Goal: Transaction & Acquisition: Purchase product/service

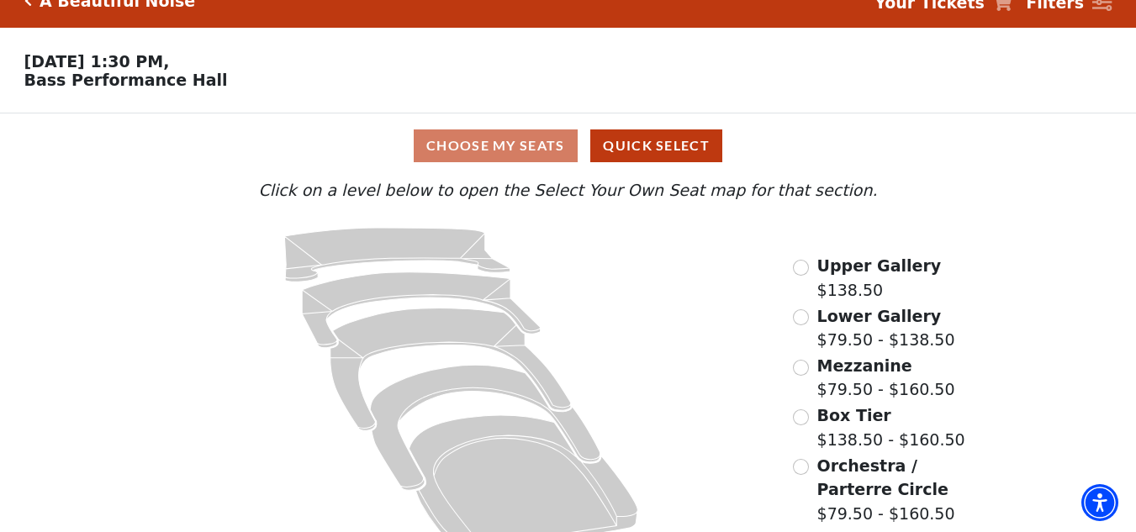
scroll to position [65, 0]
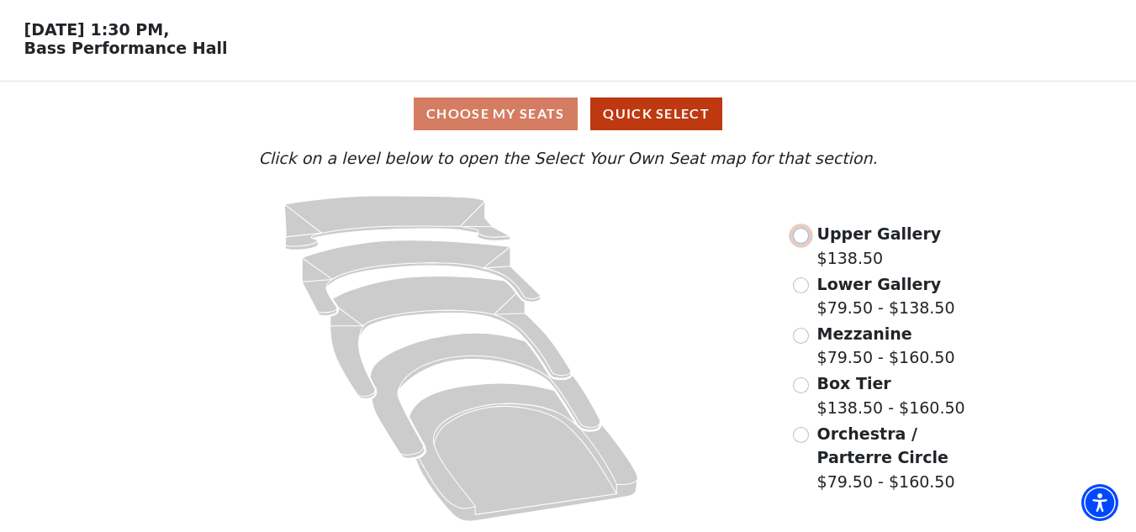
click at [800, 232] on input "Upper Gallery$138.50\a" at bounding box center [801, 236] width 16 height 16
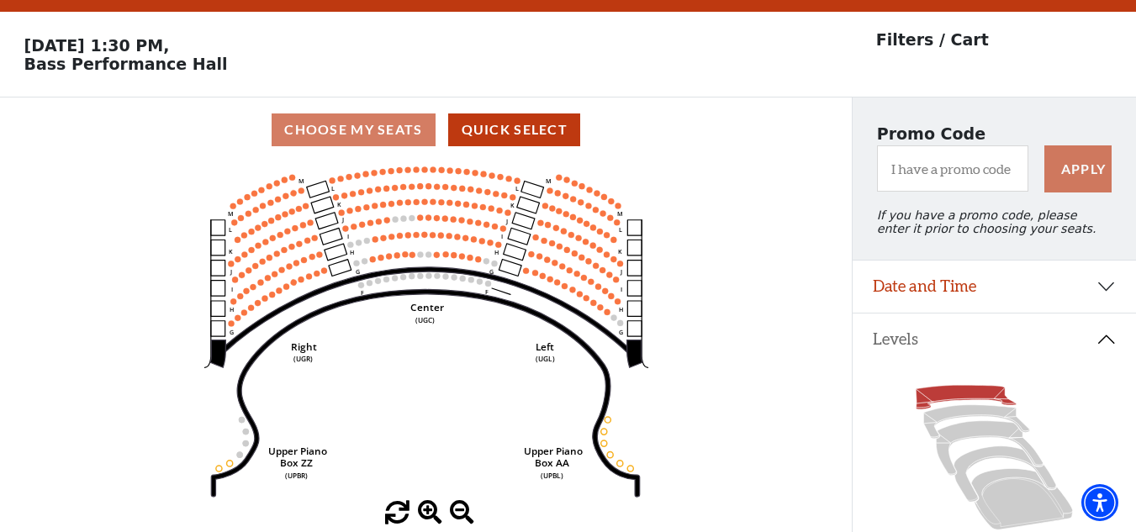
scroll to position [78, 0]
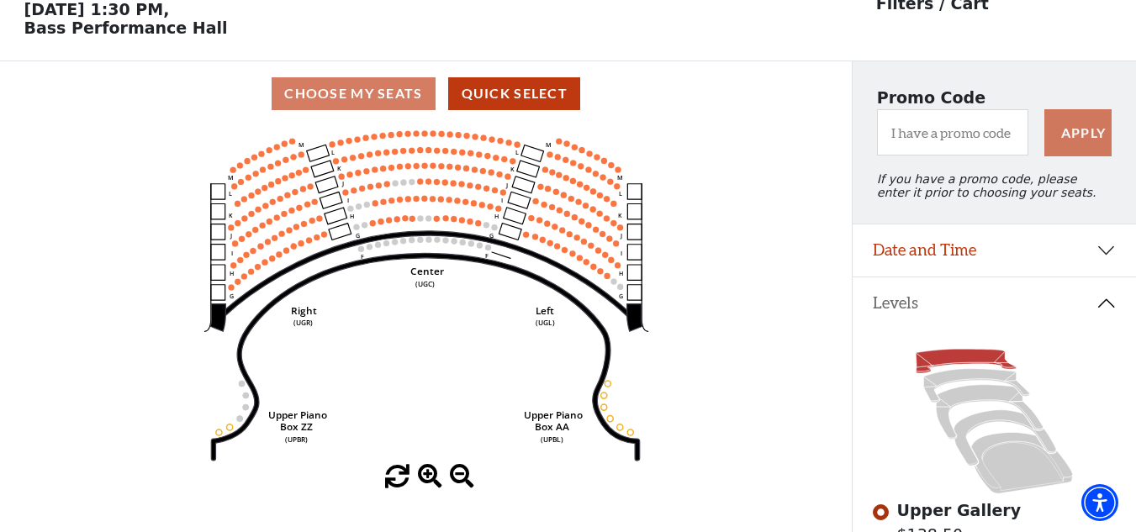
click at [435, 473] on span at bounding box center [430, 477] width 24 height 24
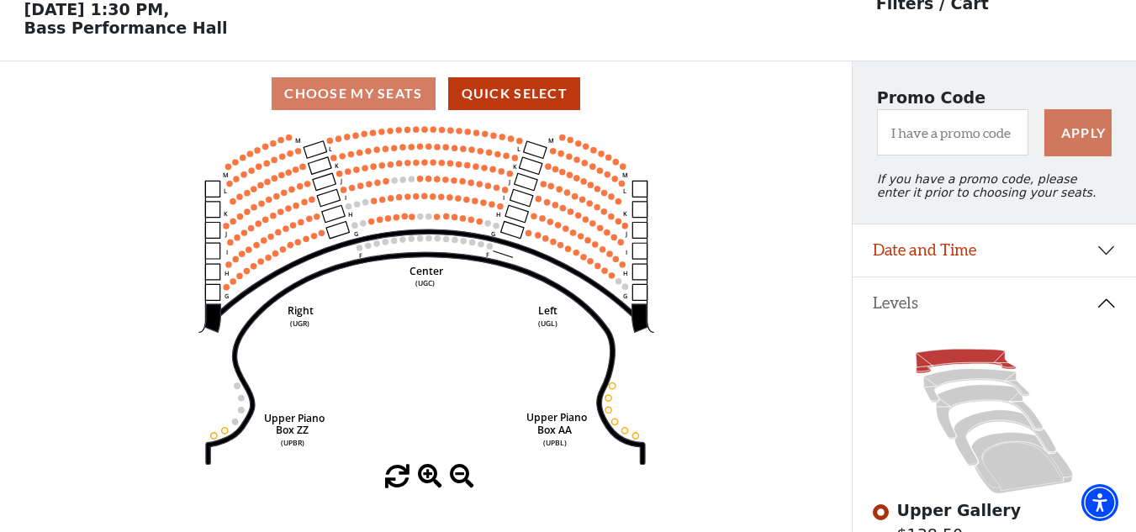
click at [435, 473] on span at bounding box center [430, 477] width 24 height 24
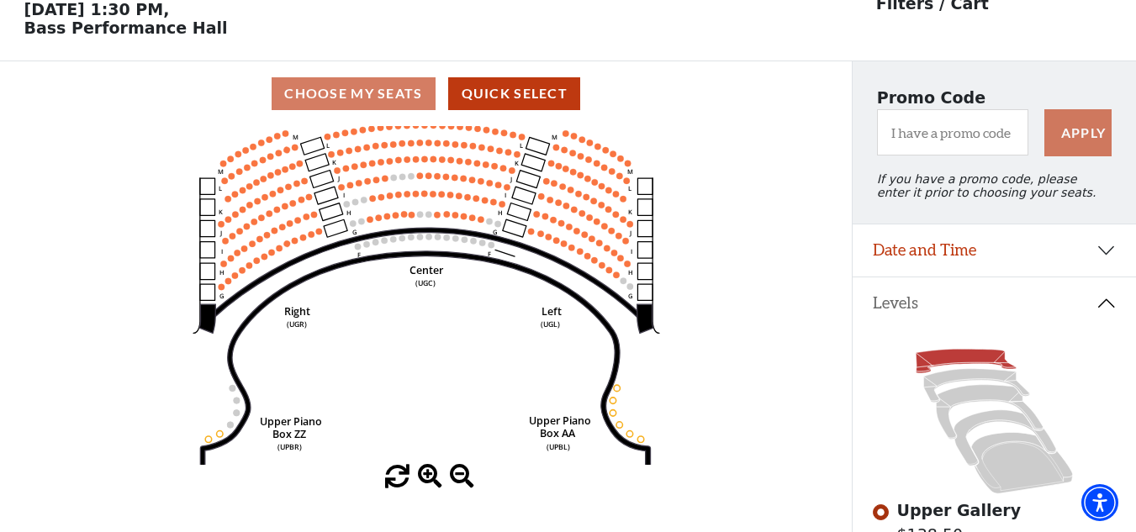
click at [435, 473] on span at bounding box center [430, 477] width 24 height 24
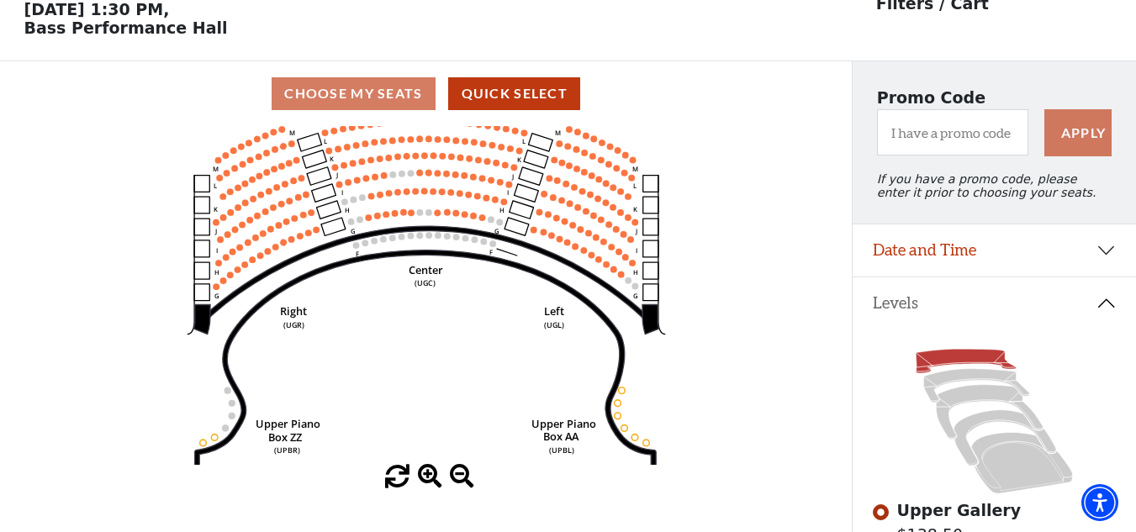
click at [435, 473] on span at bounding box center [430, 477] width 24 height 24
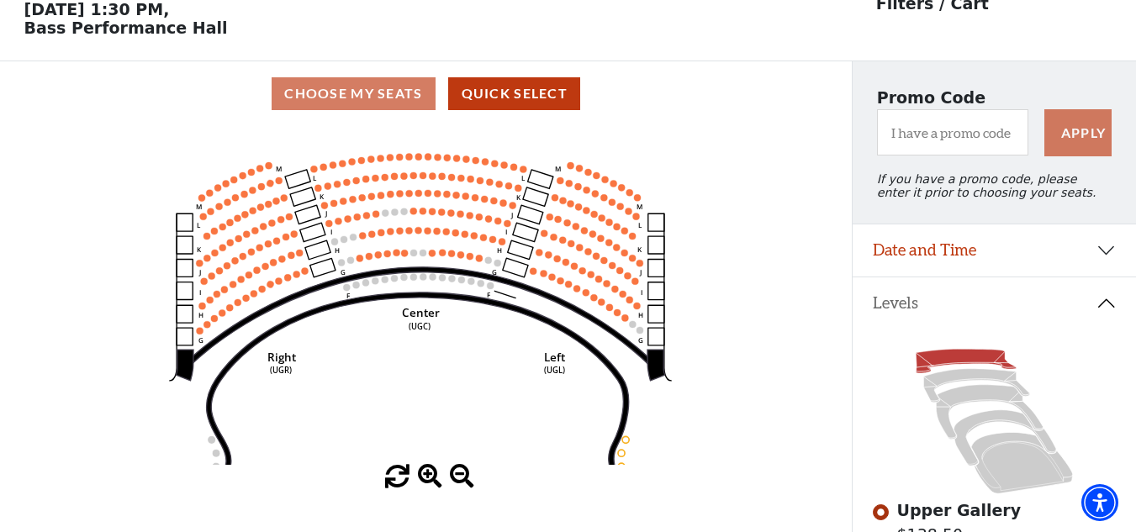
drag, startPoint x: 490, startPoint y: 350, endPoint x: 481, endPoint y: 468, distance: 118.1
click at [481, 473] on div "Current Level Upper Gallery Click on a level below to open the Select Your Own …" at bounding box center [426, 307] width 852 height 363
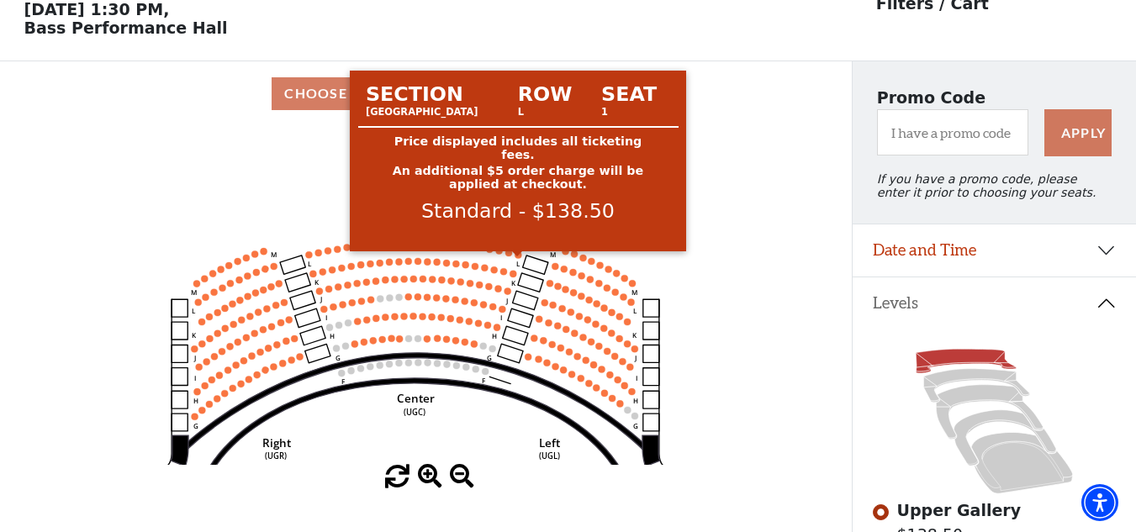
click at [515, 259] on use "Seat Selected" at bounding box center [518, 255] width 8 height 8
click at [518, 258] on circle at bounding box center [518, 254] width 7 height 7
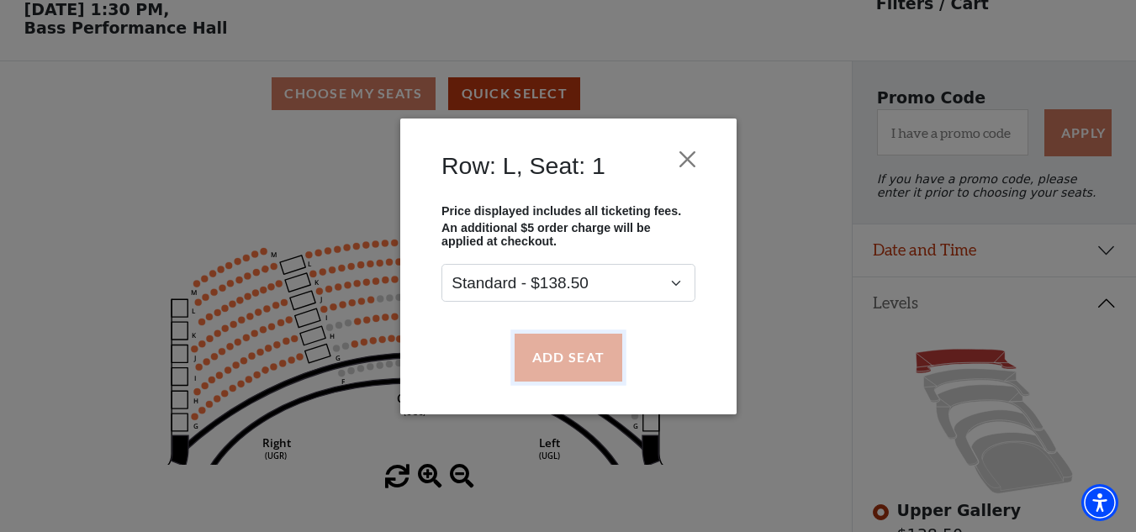
click at [543, 347] on button "Add Seat" at bounding box center [568, 357] width 108 height 47
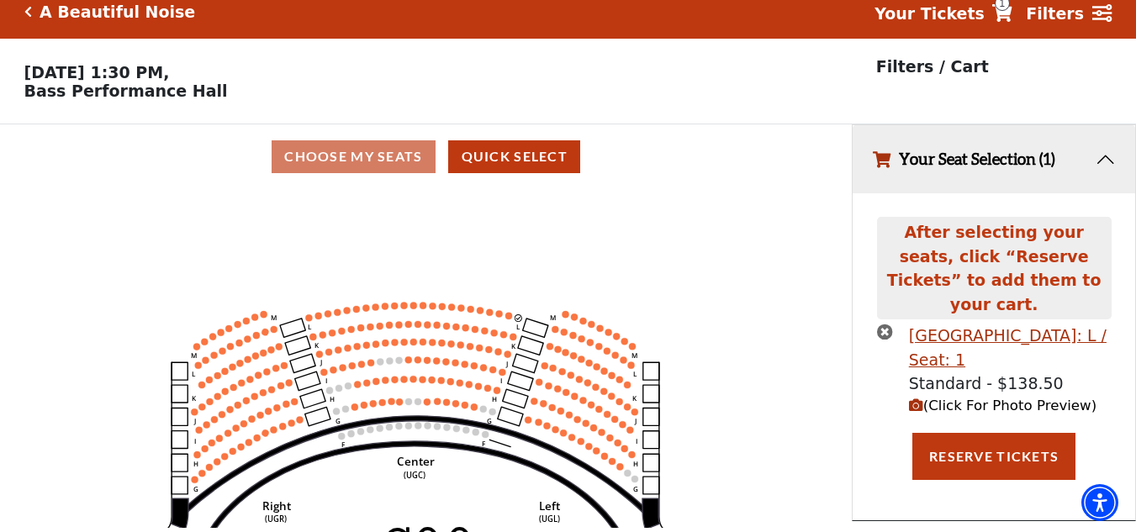
scroll to position [0, 0]
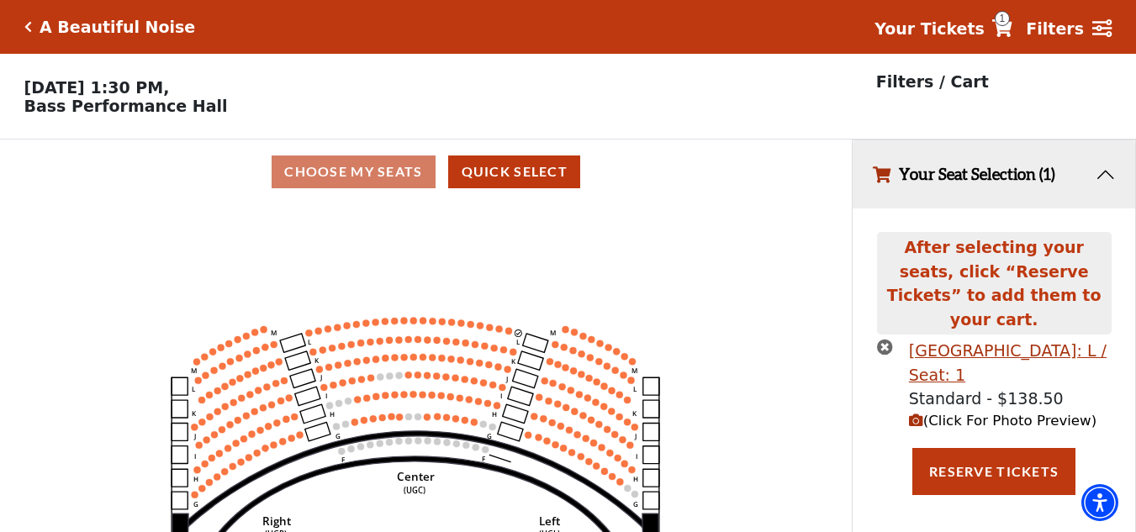
click at [511, 335] on use "Seat Selected" at bounding box center [509, 331] width 8 height 8
click at [510, 334] on circle at bounding box center [509, 330] width 7 height 7
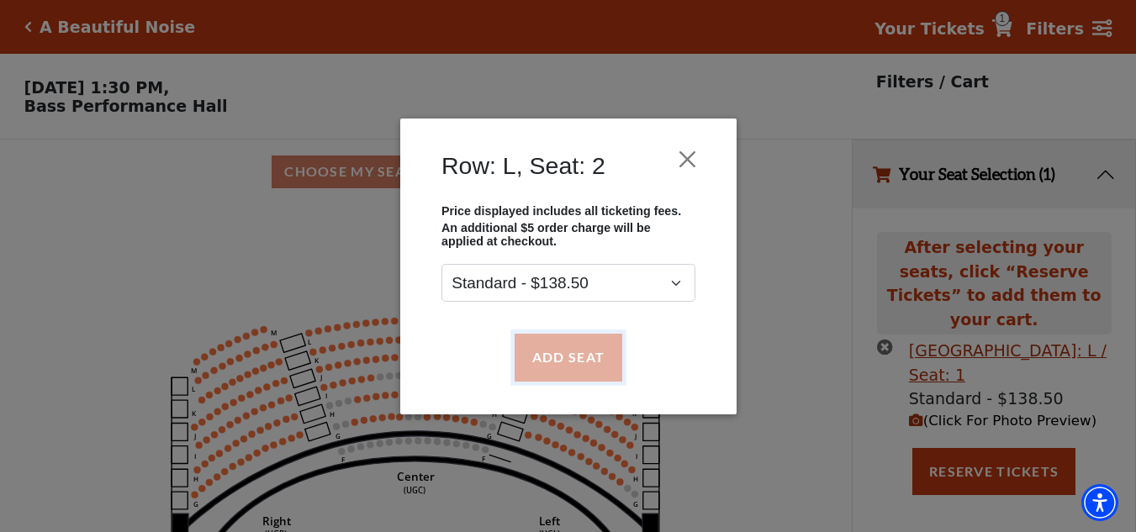
click at [532, 352] on button "Add Seat" at bounding box center [568, 357] width 108 height 47
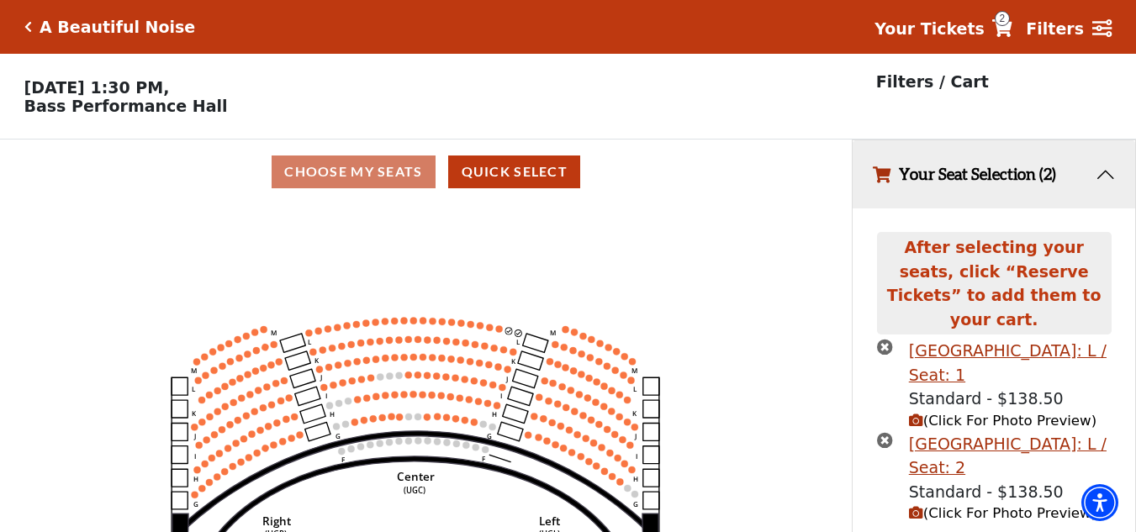
scroll to position [39, 0]
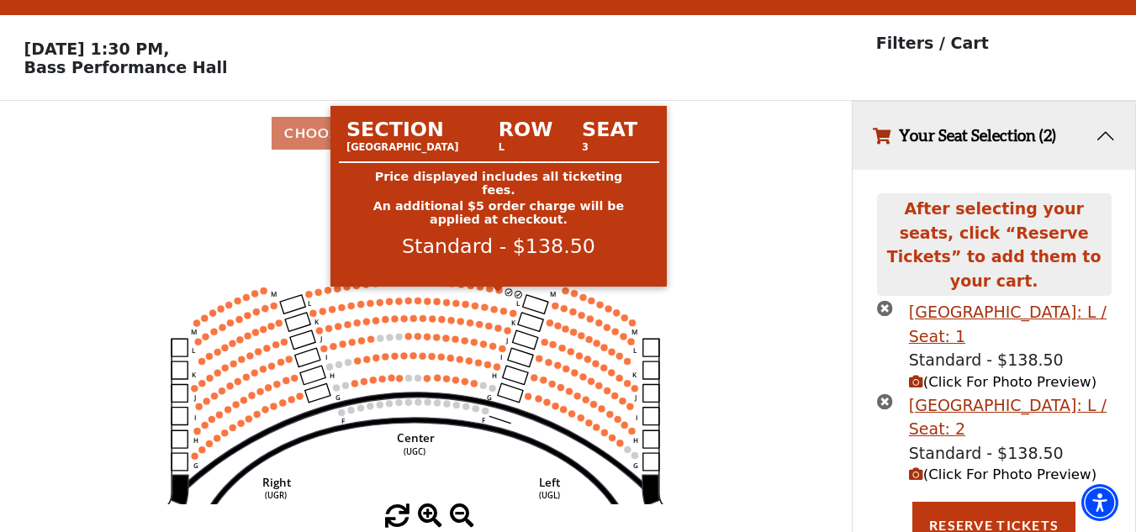
click at [501, 294] on circle at bounding box center [498, 290] width 7 height 7
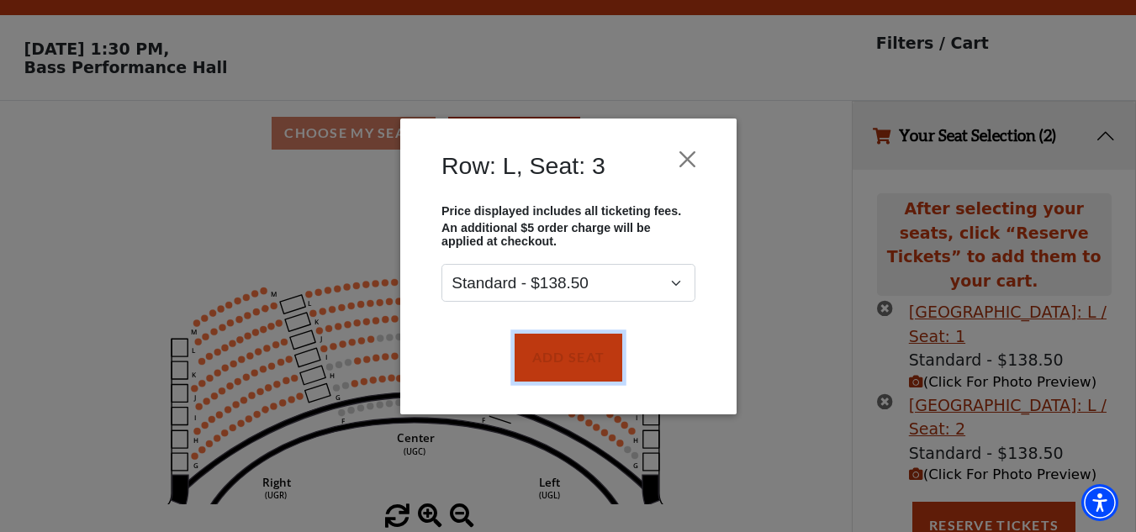
click at [537, 334] on button "Add Seat" at bounding box center [568, 357] width 108 height 47
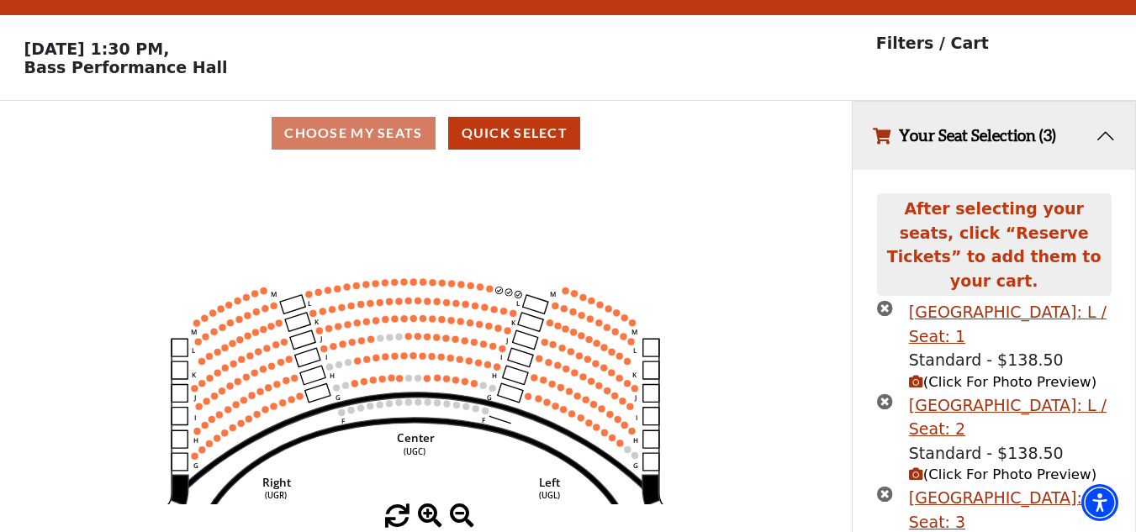
scroll to position [132, 0]
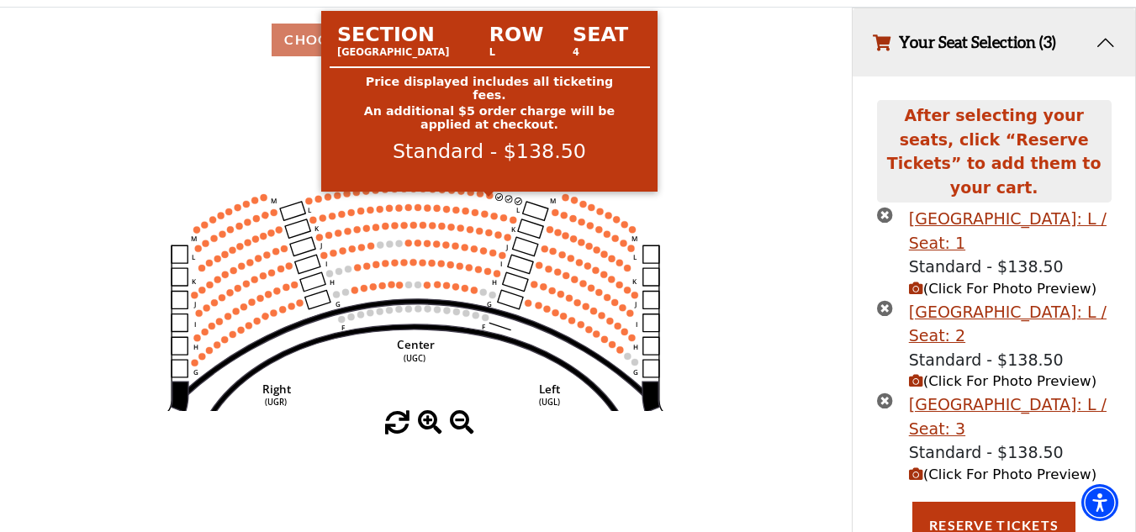
click at [490, 199] on circle at bounding box center [489, 195] width 7 height 7
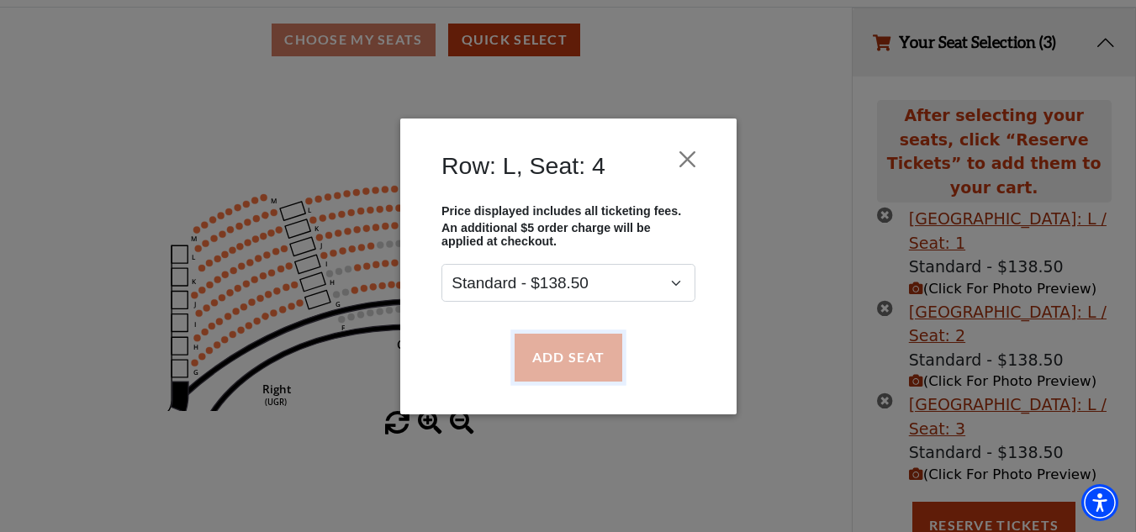
click at [562, 345] on button "Add Seat" at bounding box center [568, 357] width 108 height 47
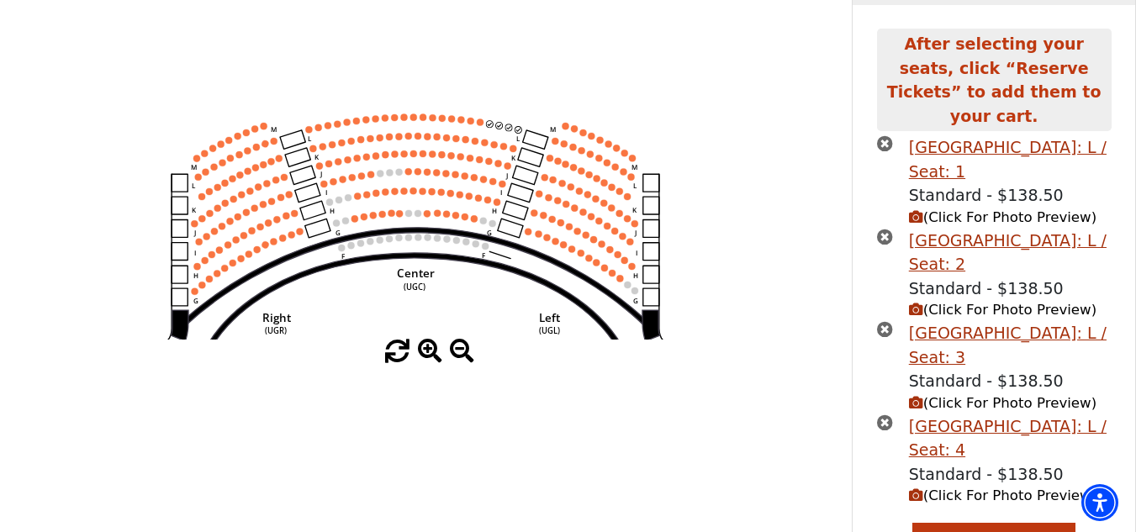
scroll to position [225, 0]
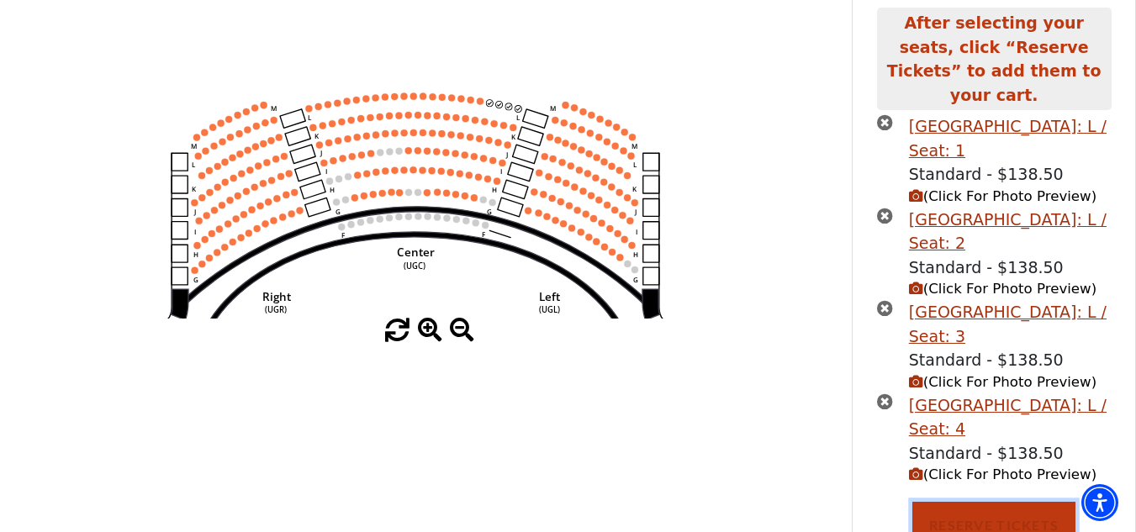
drag, startPoint x: 1016, startPoint y: 498, endPoint x: 1039, endPoint y: 512, distance: 26.8
click at [1024, 502] on button "Reserve Tickets" at bounding box center [994, 525] width 163 height 47
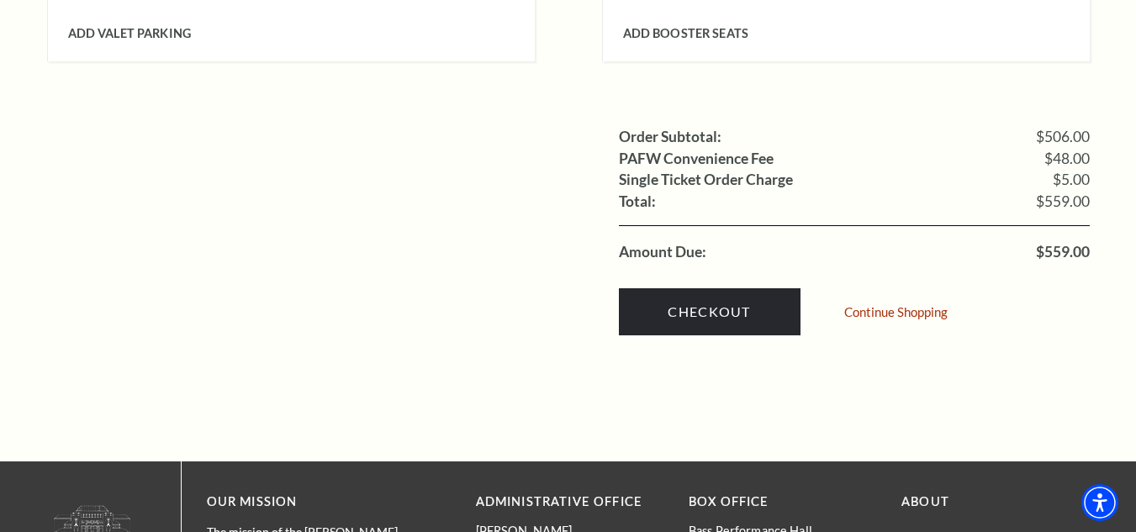
scroll to position [1836, 0]
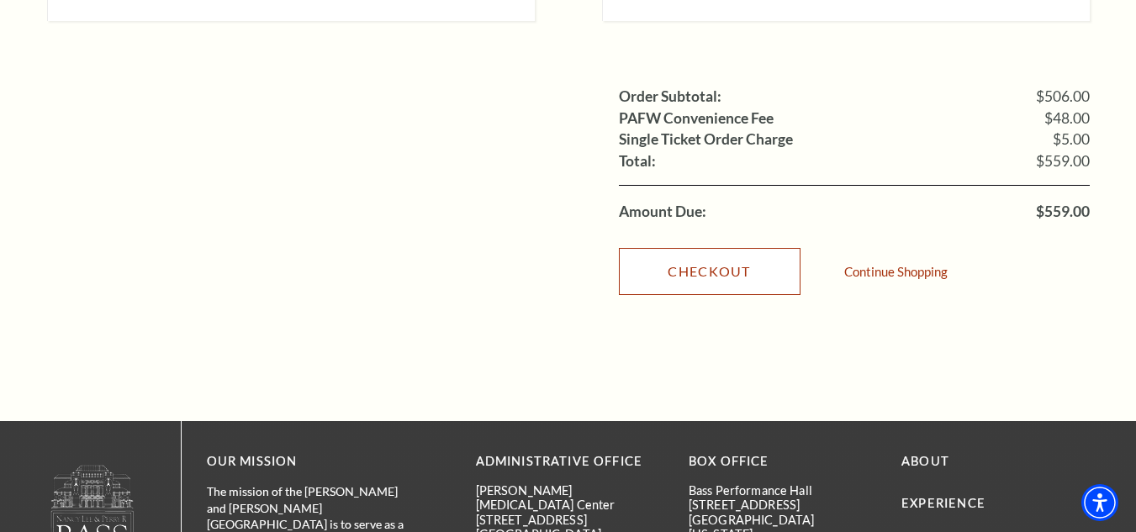
click at [776, 265] on link "Checkout" at bounding box center [710, 271] width 182 height 47
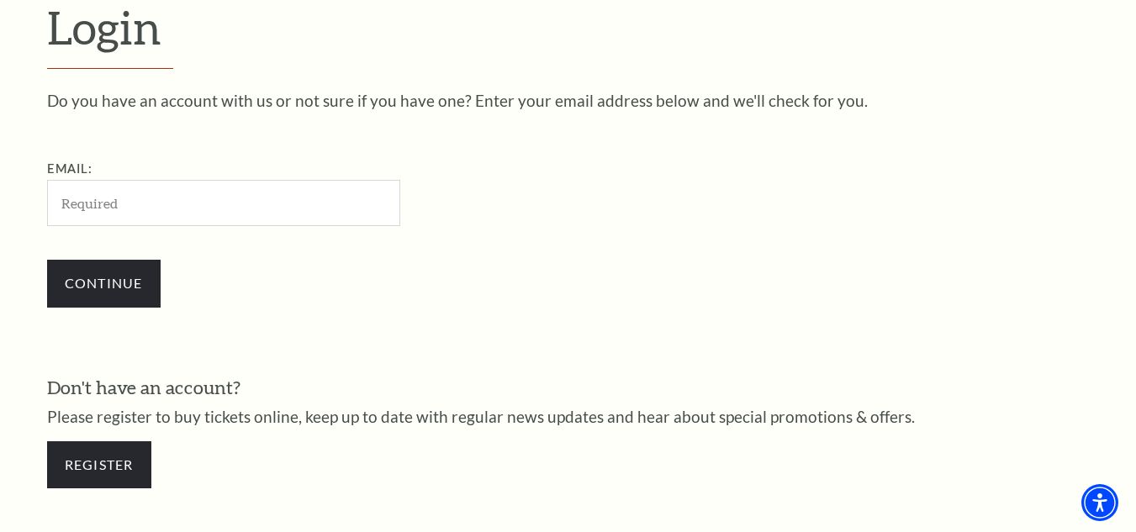
type input "v"
type input "myphuongvothi@gmail.com"
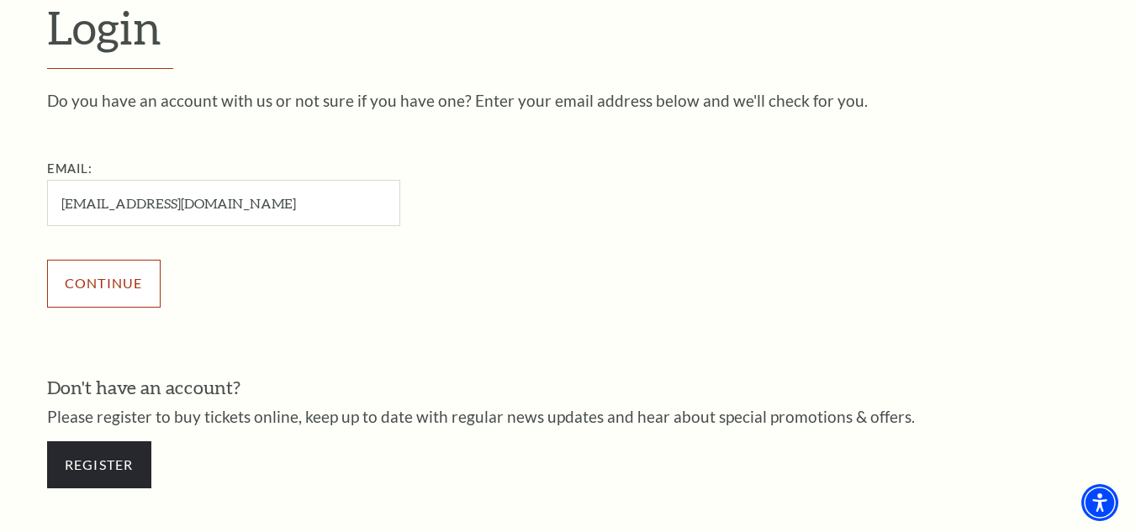
click at [122, 262] on input "Continue" at bounding box center [104, 283] width 114 height 47
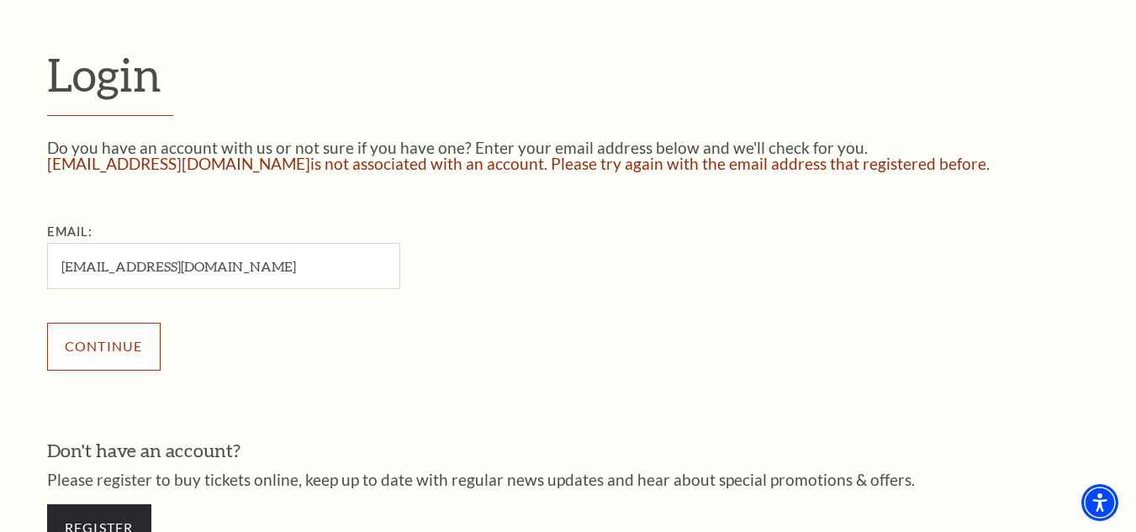
click at [124, 348] on input "Continue" at bounding box center [104, 346] width 114 height 47
click at [110, 361] on input "Continue" at bounding box center [104, 346] width 114 height 47
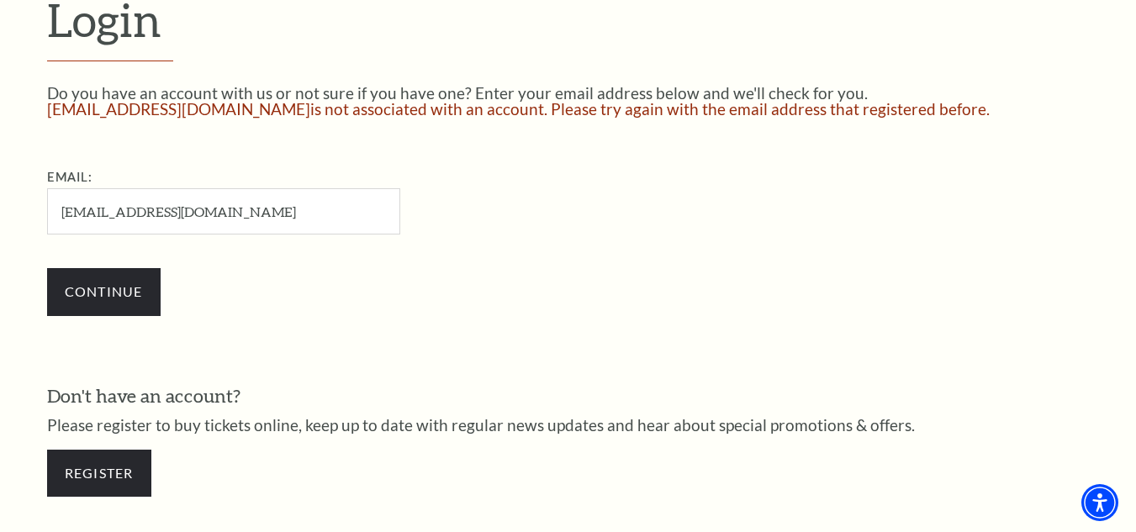
scroll to position [506, 0]
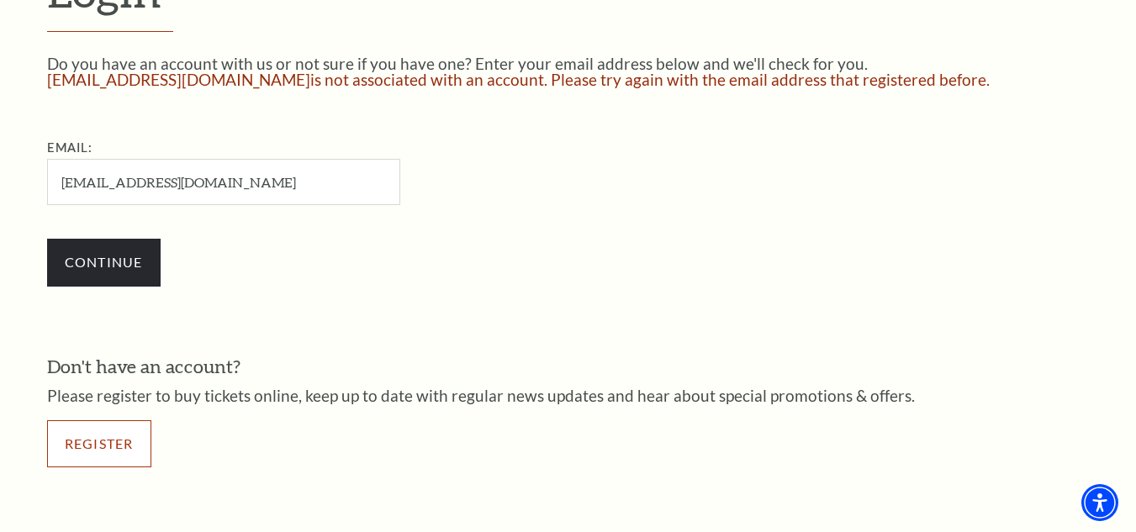
click at [117, 439] on link "Register" at bounding box center [99, 444] width 104 height 47
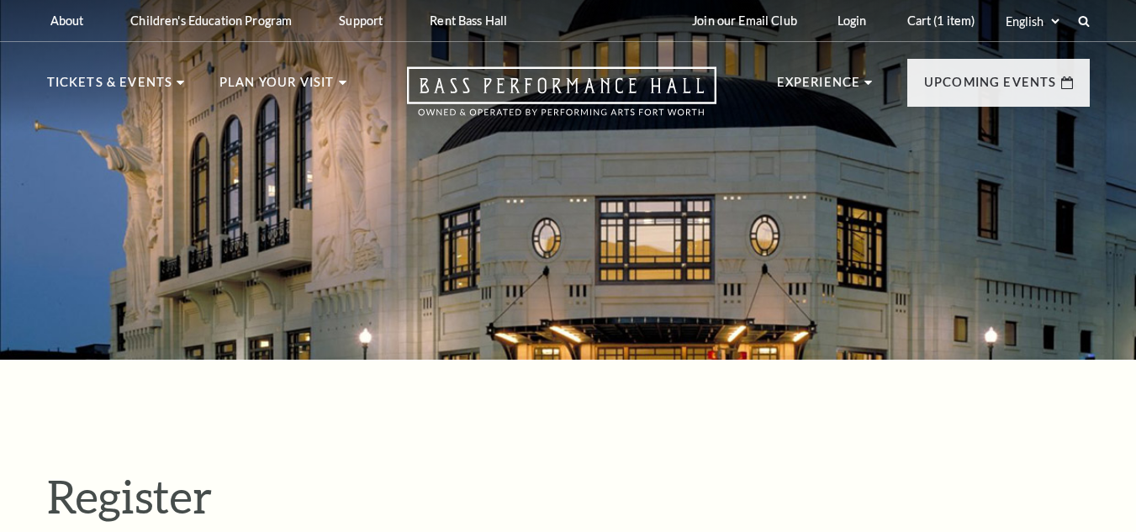
select select "1"
select select "[GEOGRAPHIC_DATA]"
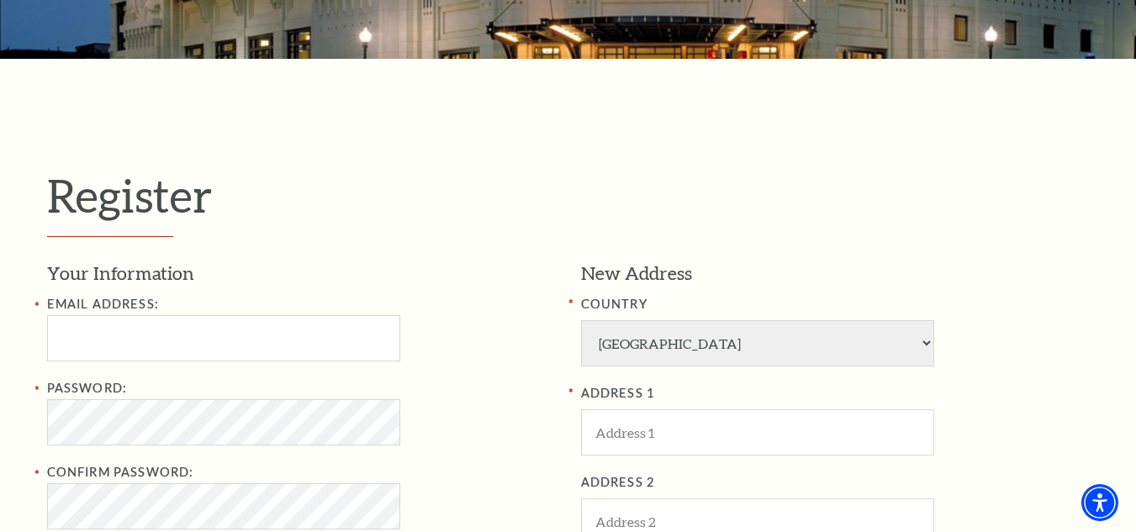
scroll to position [320, 0]
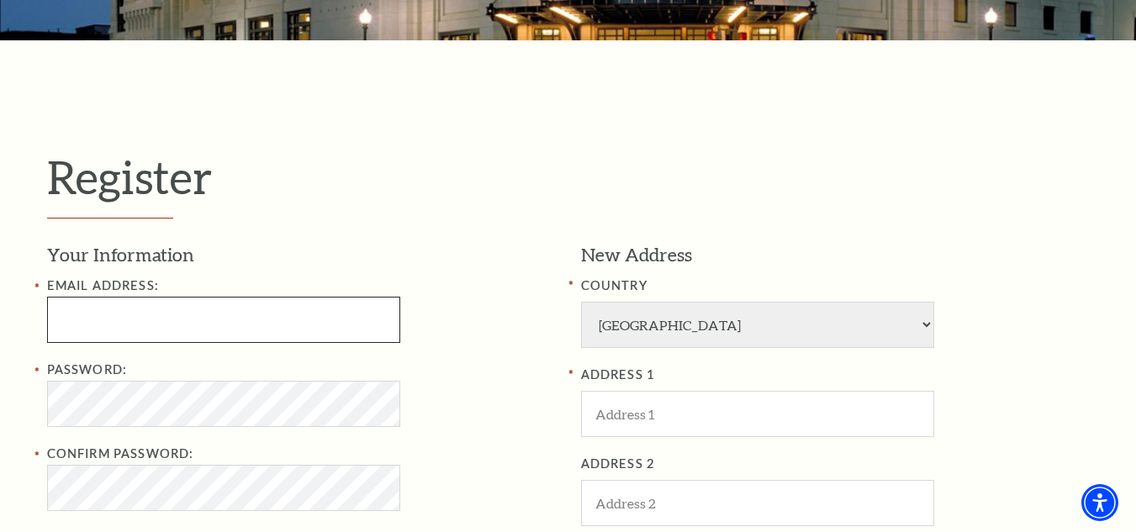
click at [275, 334] on input "Email Address:" at bounding box center [223, 320] width 353 height 46
type input "myphuongvothii@gmail.com"
type input "gina"
type input "vo"
type input "0866074547"
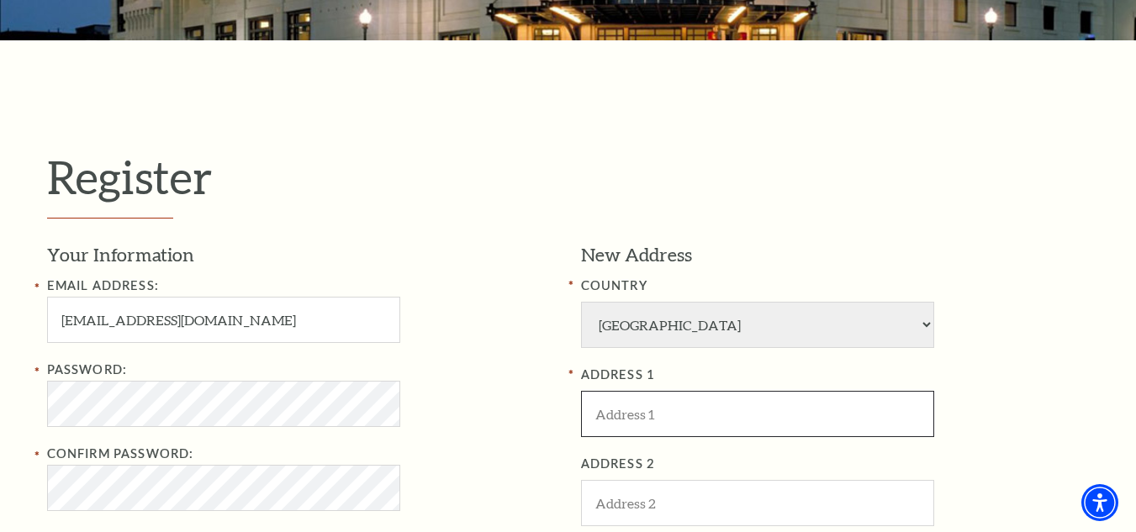
type input "Dallas"
type input "TX"
select select "AL"
type input "75001"
type input "086-607-4547"
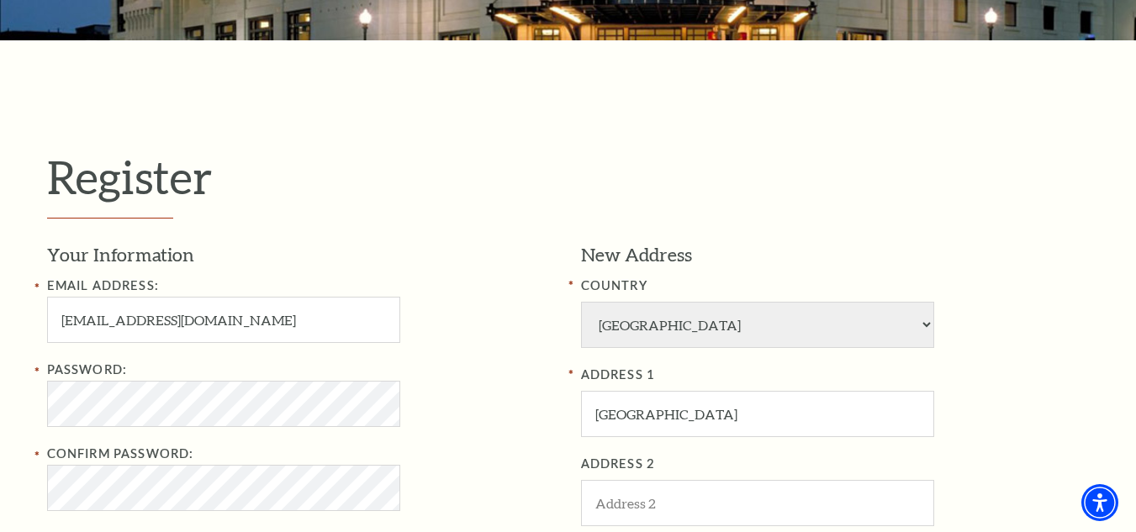
click at [164, 321] on input "myphuongvothii@gmail.com" at bounding box center [223, 320] width 353 height 46
type input "myphuongvothi@gmail.com"
click at [214, 380] on div "Password:" at bounding box center [301, 393] width 509 height 67
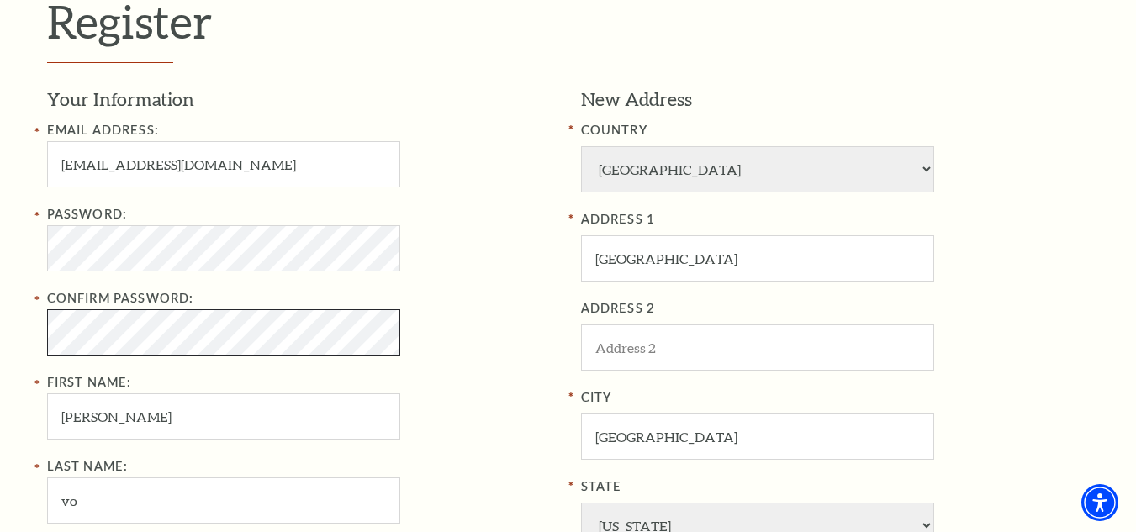
scroll to position [436, 0]
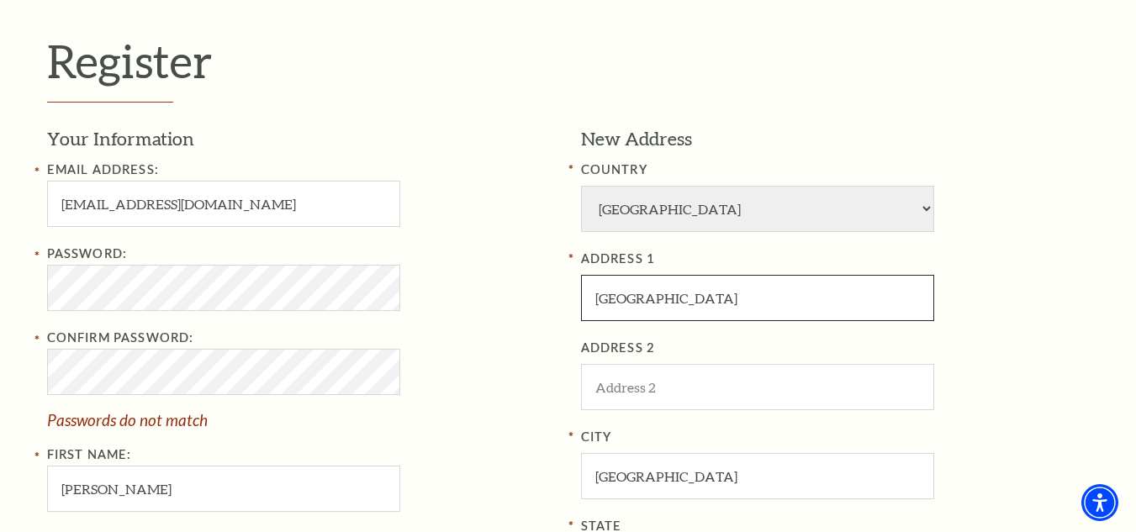
drag, startPoint x: 612, startPoint y: 303, endPoint x: 582, endPoint y: 303, distance: 29.4
click at [582, 303] on input "Dallas" at bounding box center [757, 298] width 353 height 46
paste input "Bass Performance Hall"
type input "Bass Performance Hall"
click at [557, 333] on div "Your Information Email Address: myphuongvothi@gmail.com Password: Confirm Passw…" at bounding box center [308, 435] width 522 height 619
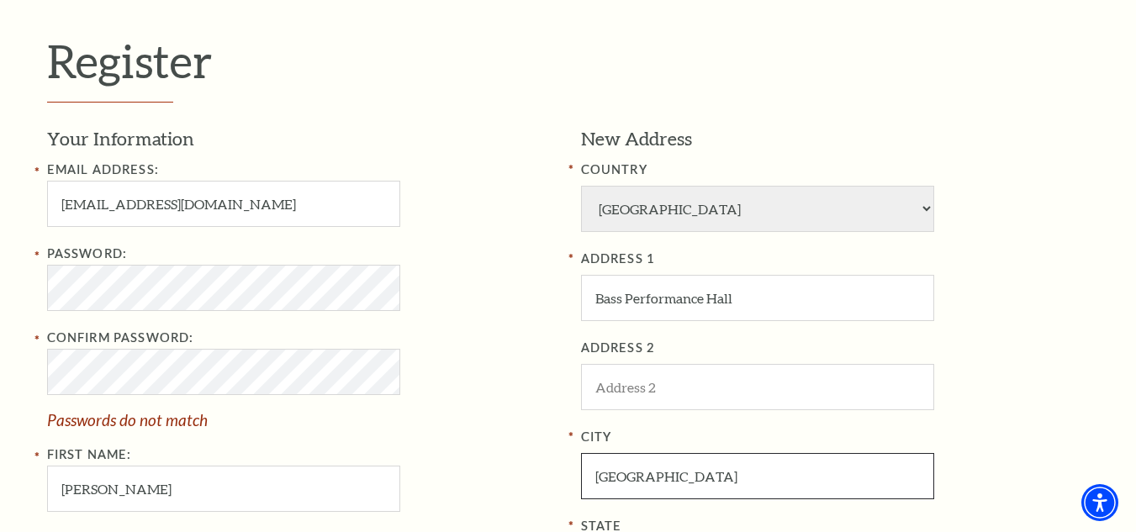
click at [633, 481] on input "TX" at bounding box center [757, 476] width 353 height 46
paste input "Fort Worth"
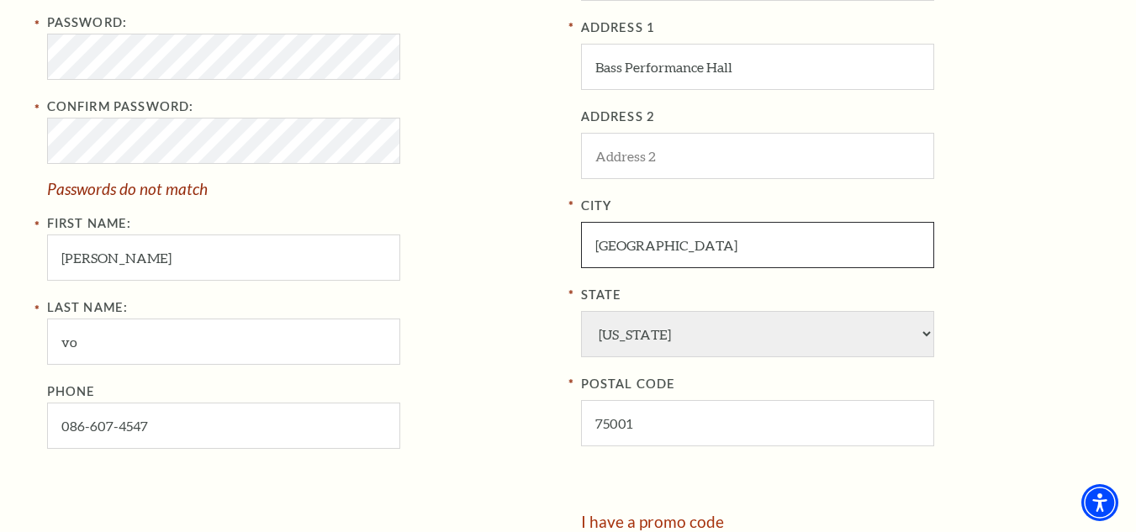
scroll to position [679, 0]
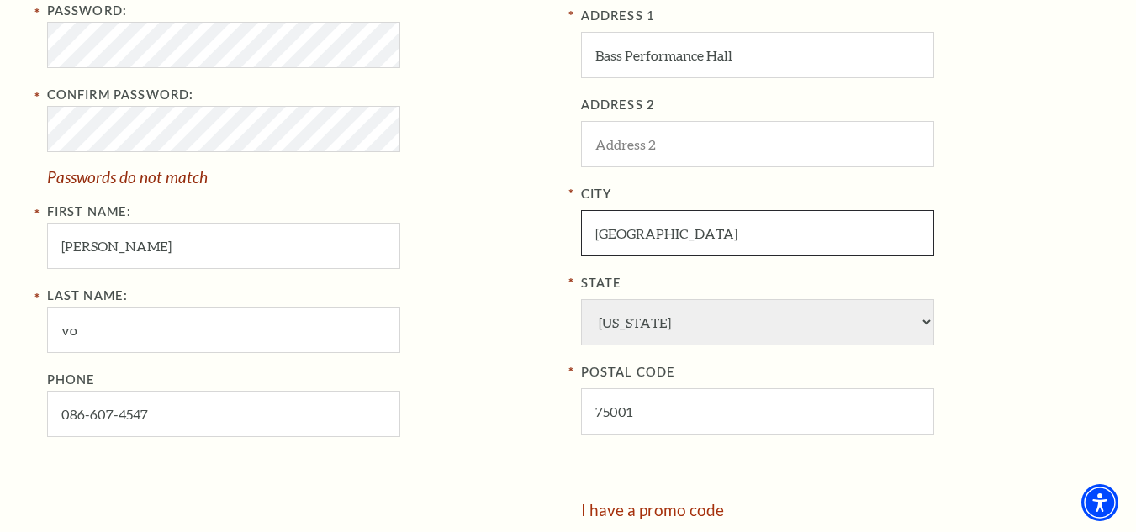
type input "Fort Worth"
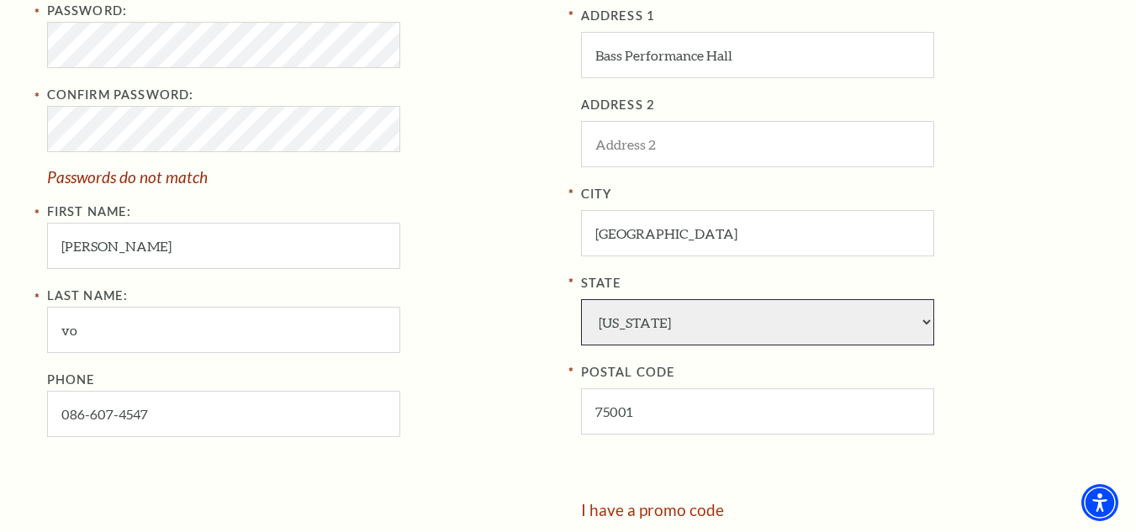
click at [924, 317] on select "Alabama Alaska American Embassy American Embassy American Samoa Arizona Arkansa…" at bounding box center [757, 322] width 353 height 46
select select "TX"
click at [581, 299] on select "Alabama Alaska American Embassy American Embassy American Samoa Arizona Arkansa…" at bounding box center [757, 322] width 353 height 46
click at [903, 321] on select "Alabama Alaska American Embassy American Embassy American Samoa Arizona Arkansa…" at bounding box center [757, 322] width 353 height 46
click at [1097, 175] on div "Register Your Information Email Address: myphuongvothi@gmail.com Password: Conf…" at bounding box center [568, 194] width 1077 height 1027
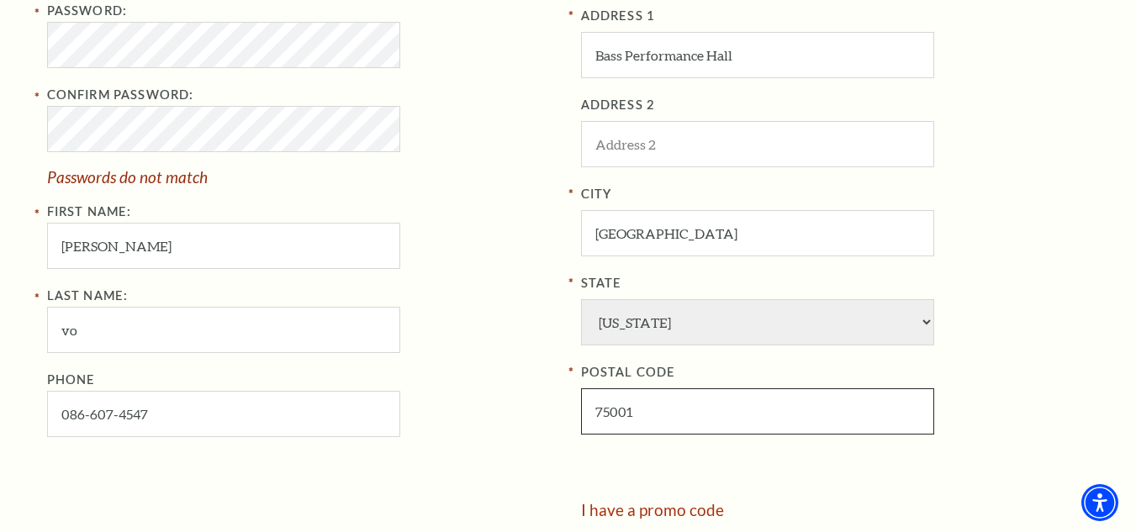
drag, startPoint x: 634, startPoint y: 414, endPoint x: 601, endPoint y: 419, distance: 33.2
click at [601, 419] on input "75001" at bounding box center [757, 412] width 353 height 46
type input "76006"
click at [691, 470] on div "New Address COUNTRY Afghanistan Albania Algeria Andorra Angola Antigua and Barb…" at bounding box center [830, 192] width 522 height 619
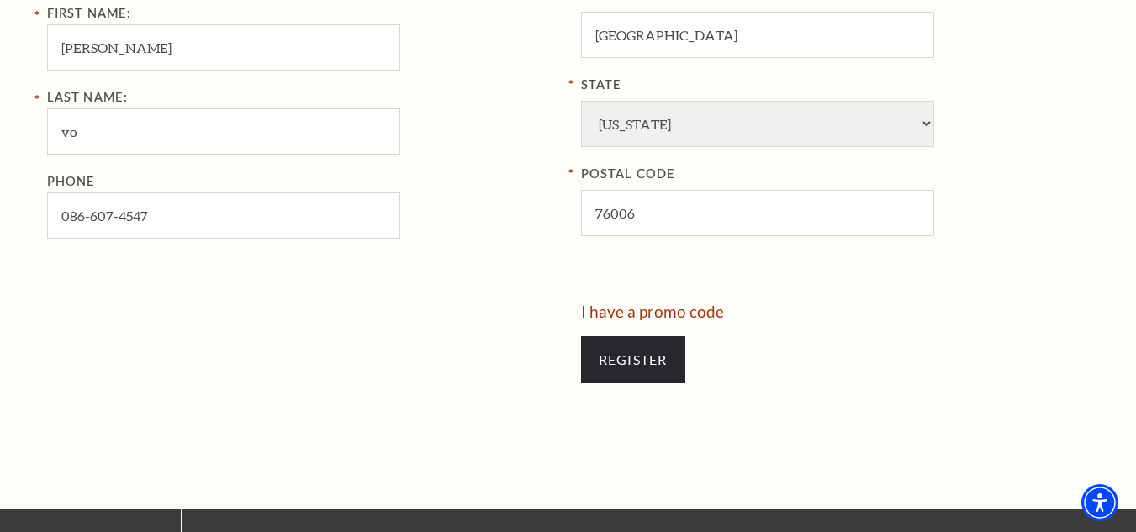
scroll to position [887, 0]
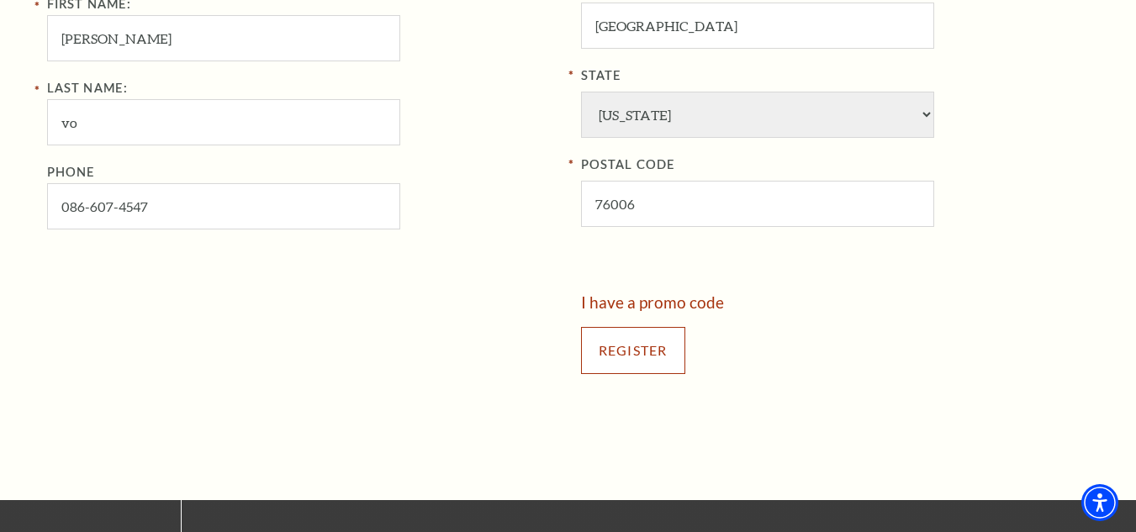
click at [686, 355] on input "Register" at bounding box center [633, 350] width 104 height 47
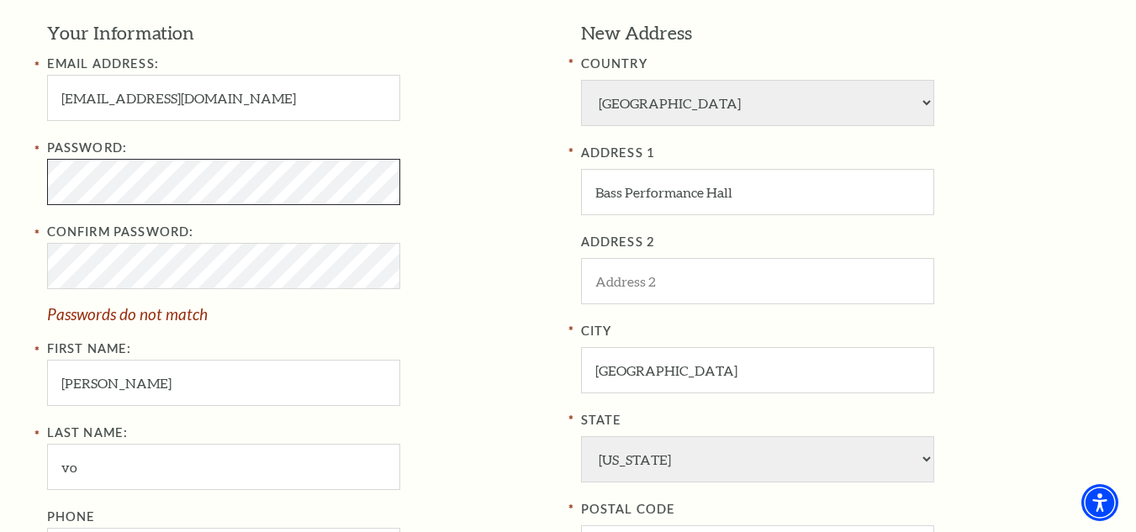
click at [8, 199] on div "Register Your Information Email Address: myphuongvothi@gmail.com Password: Conf…" at bounding box center [568, 331] width 1136 height 1027
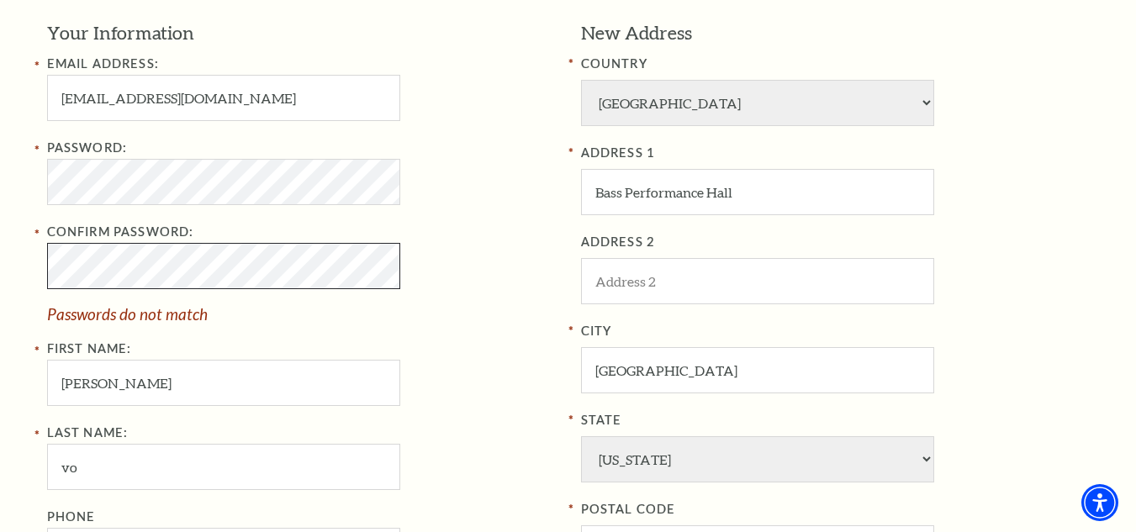
click at [35, 275] on div "Register Your Information Email Address: myphuongvothi@gmail.com Password: Conf…" at bounding box center [568, 331] width 1077 height 1027
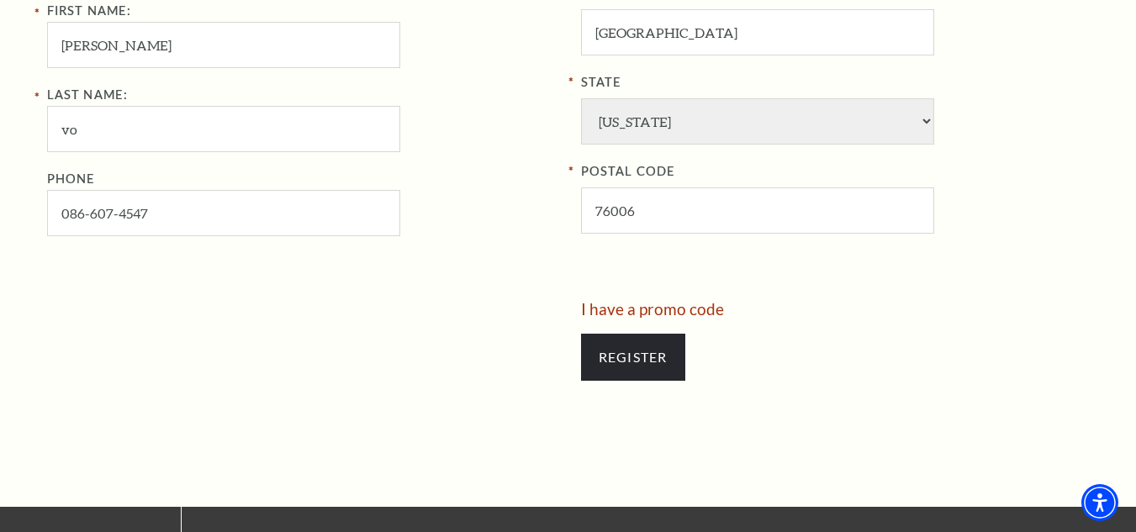
scroll to position [980, 0]
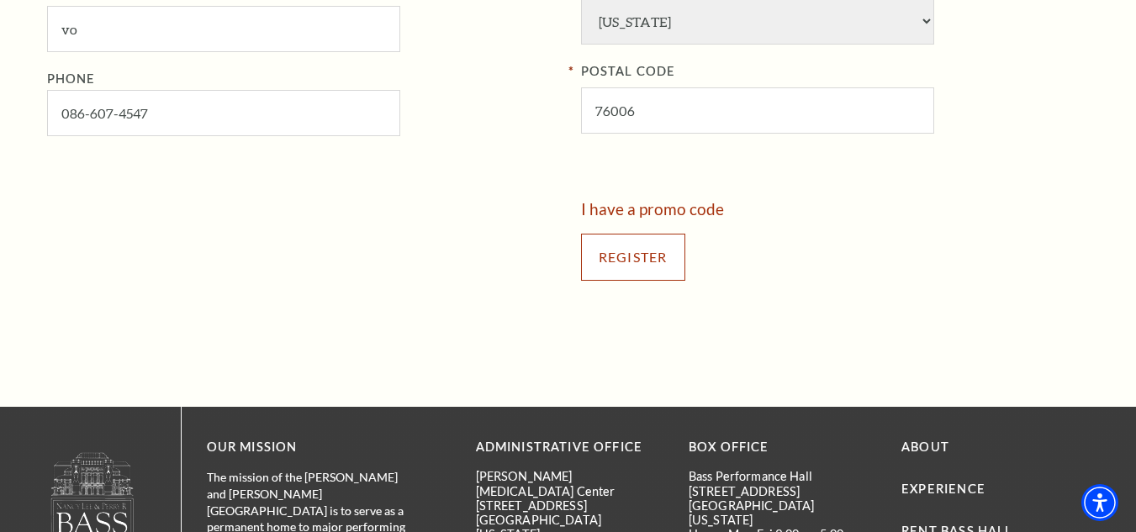
click at [659, 256] on input "Register" at bounding box center [633, 257] width 104 height 47
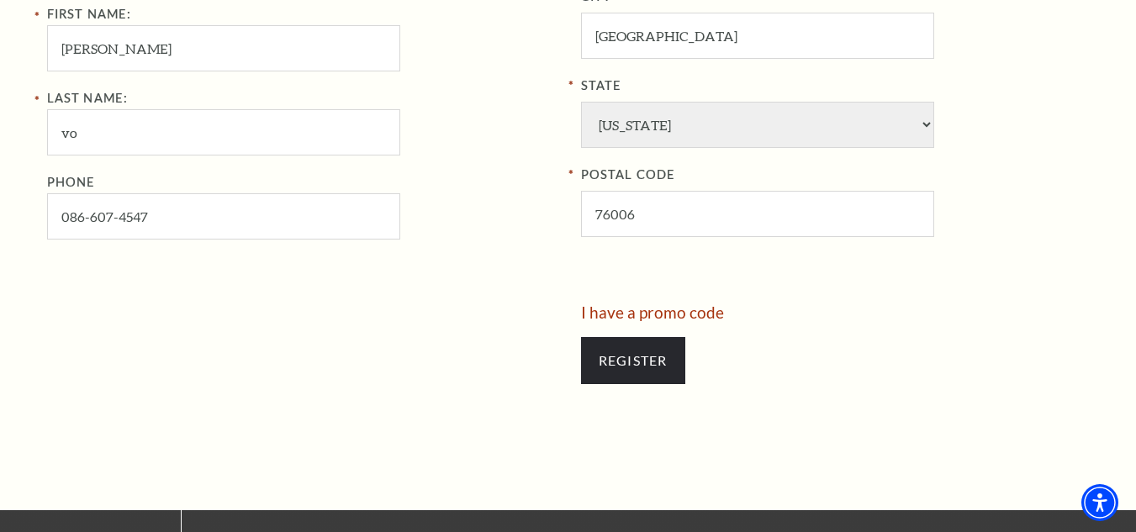
scroll to position [940, 0]
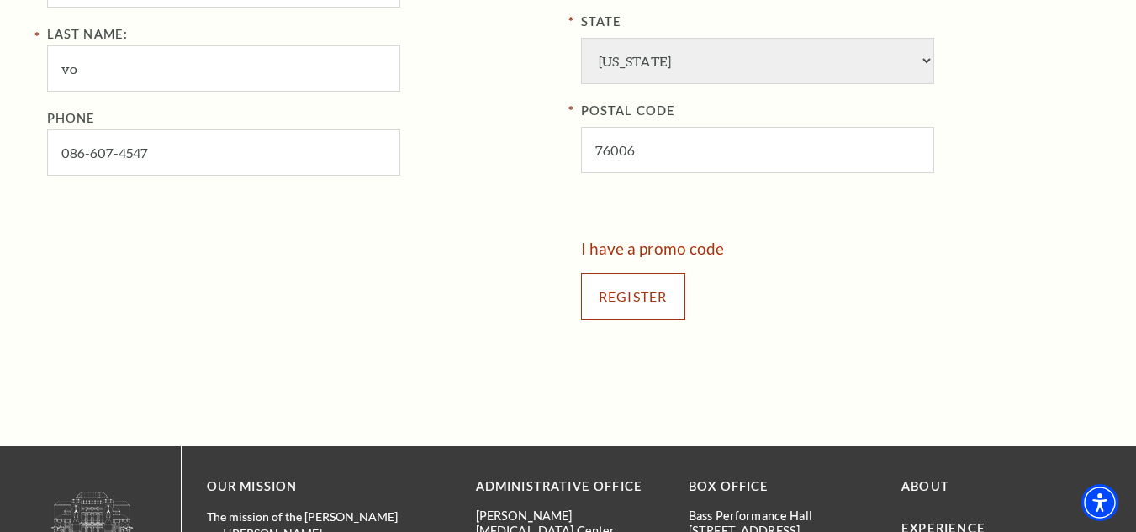
click at [664, 312] on input "Register" at bounding box center [633, 296] width 104 height 47
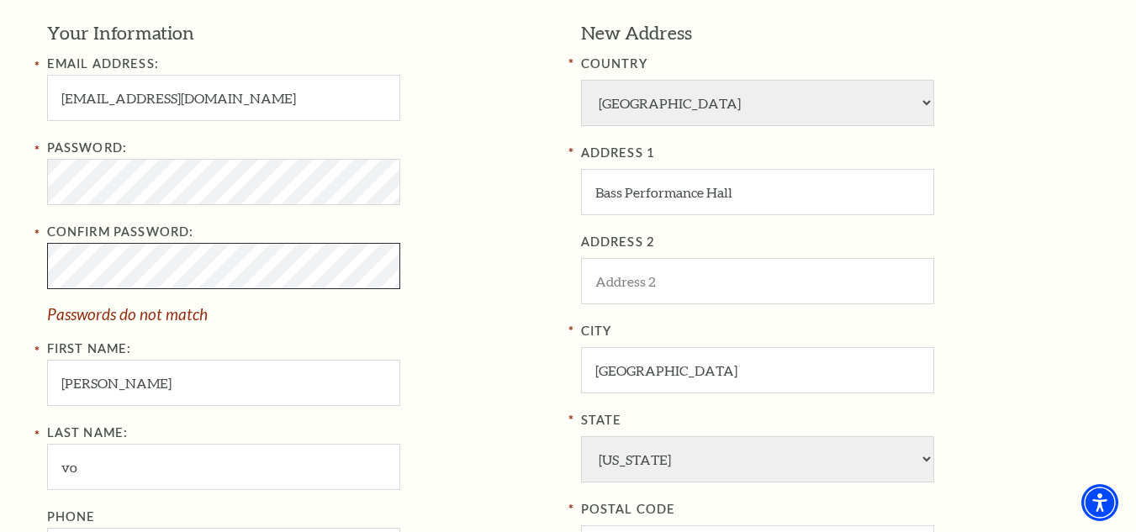
click at [32, 266] on div "Register Your Information Email Address: myphuongvothi@gmail.com Password: Conf…" at bounding box center [568, 331] width 1077 height 1027
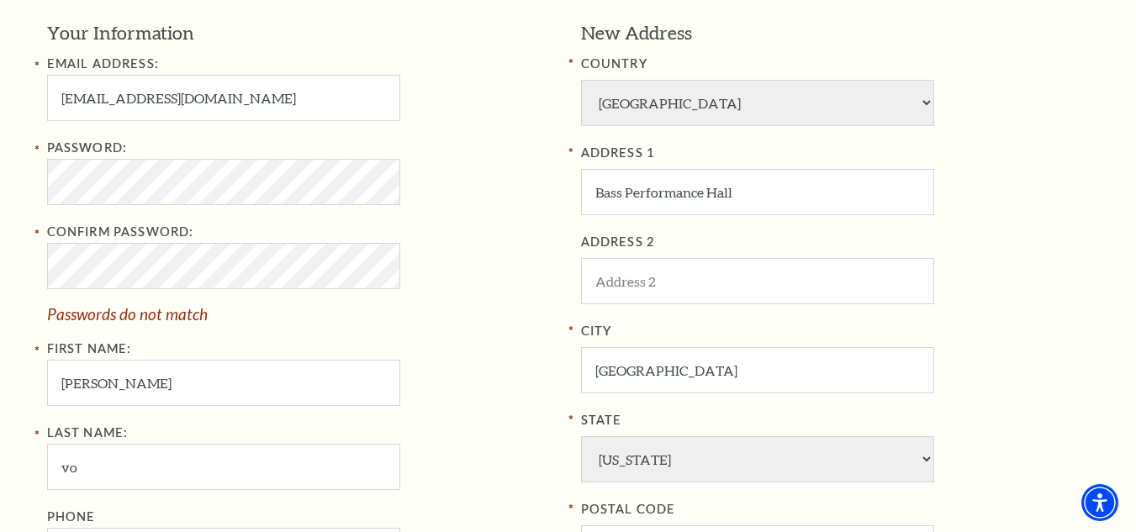
click at [409, 320] on span "Passwords do not match" at bounding box center [301, 314] width 509 height 16
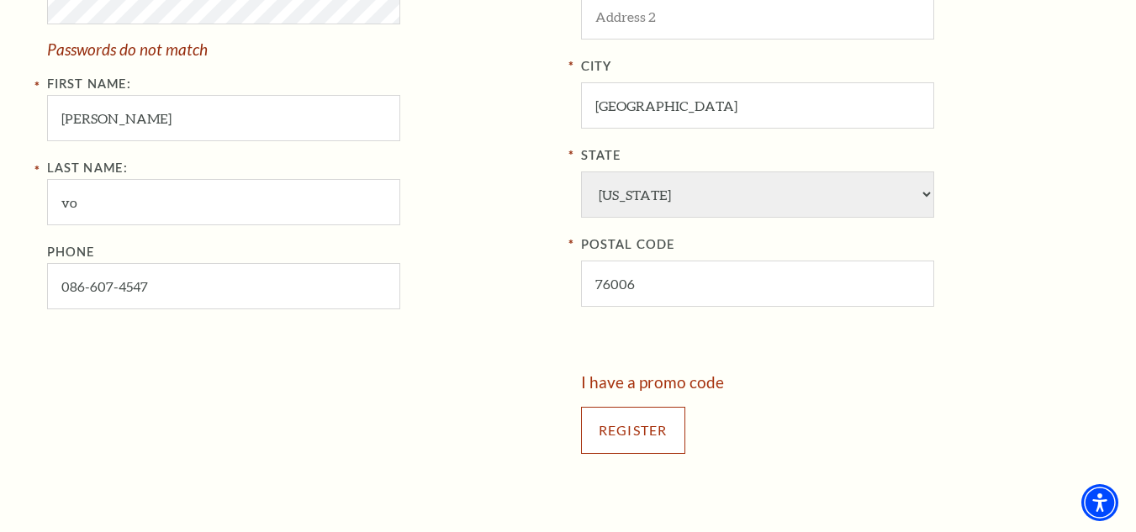
click at [646, 422] on input "Register" at bounding box center [633, 430] width 104 height 47
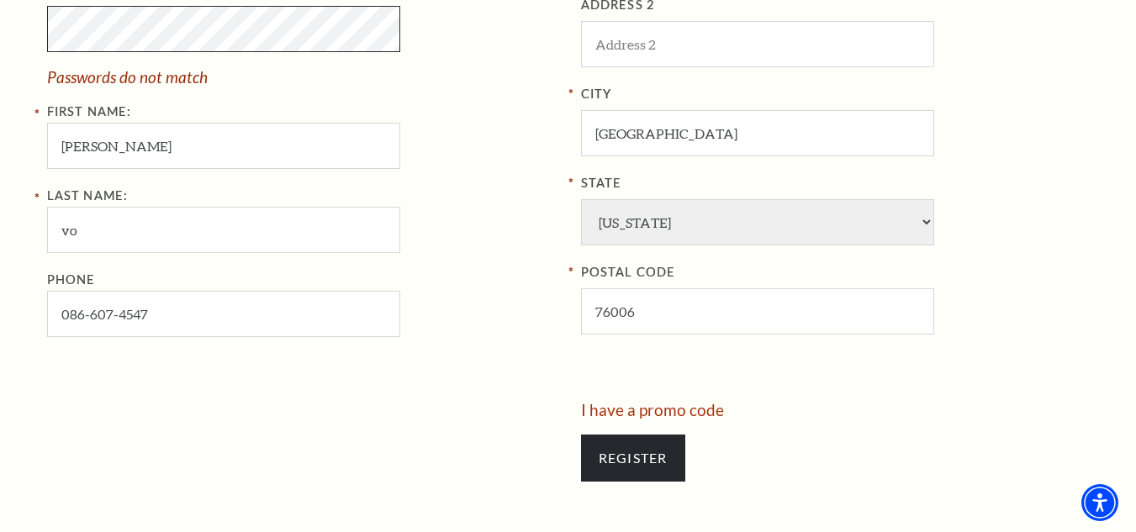
scroll to position [679, 0]
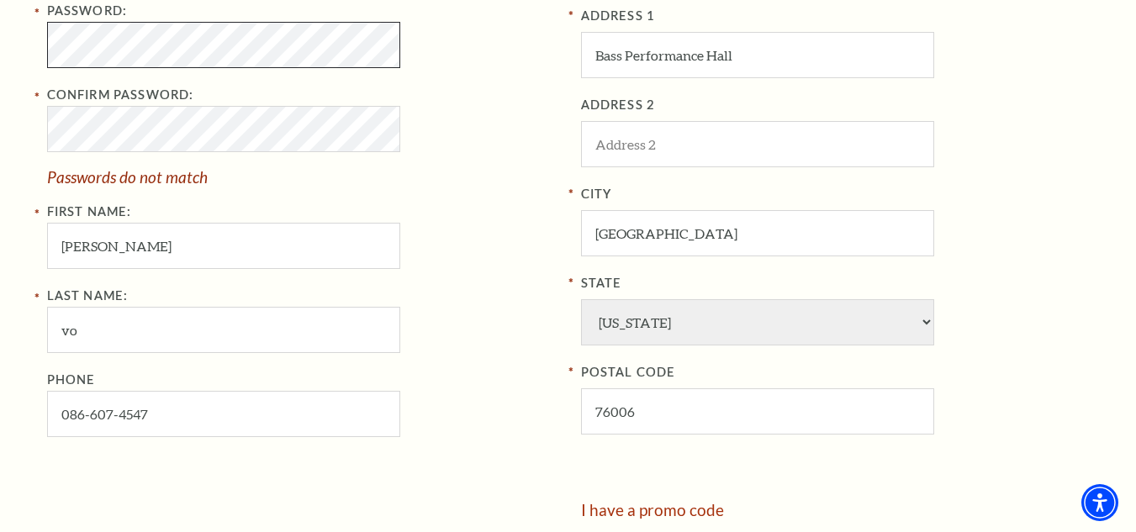
click at [20, 52] on div "Register Your Information Email Address: myphuongvothi@gmail.com Password: Conf…" at bounding box center [568, 194] width 1136 height 1027
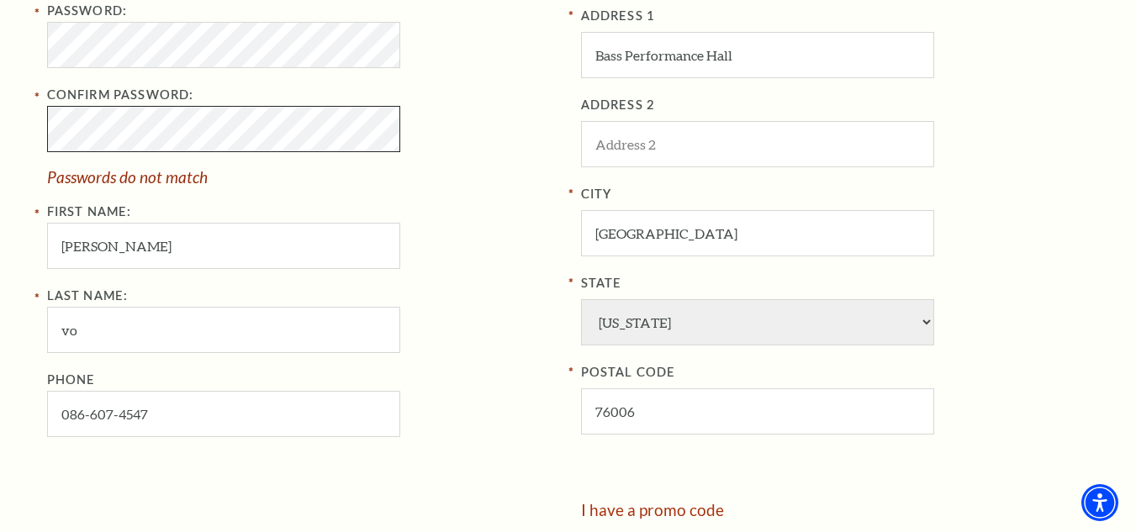
click at [11, 125] on div "Register Your Information Email Address: myphuongvothi@gmail.com Password: Conf…" at bounding box center [568, 194] width 1136 height 1027
click at [347, 183] on span "Passwords do not match" at bounding box center [301, 177] width 509 height 16
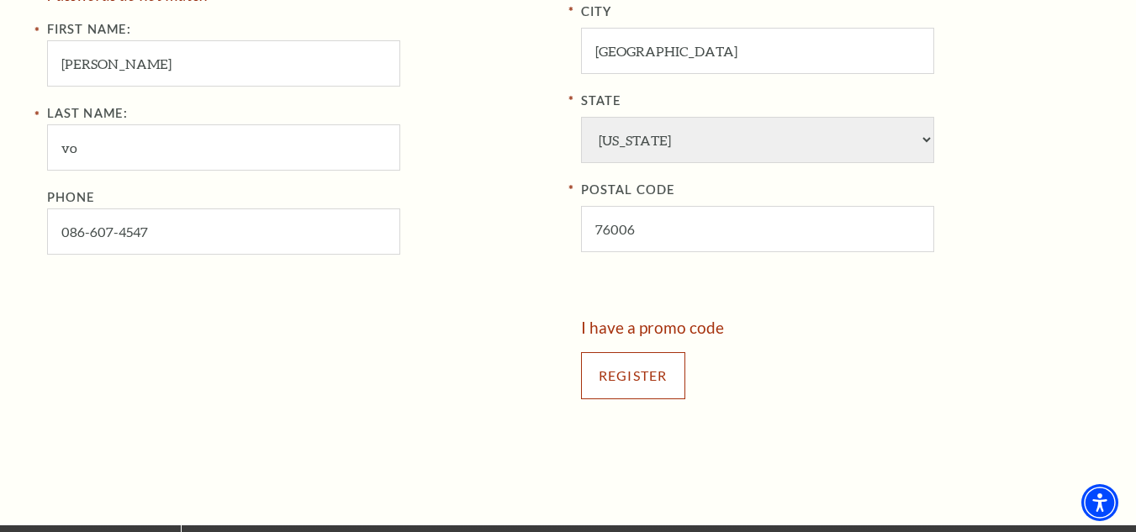
click at [659, 389] on input "Register" at bounding box center [633, 375] width 104 height 47
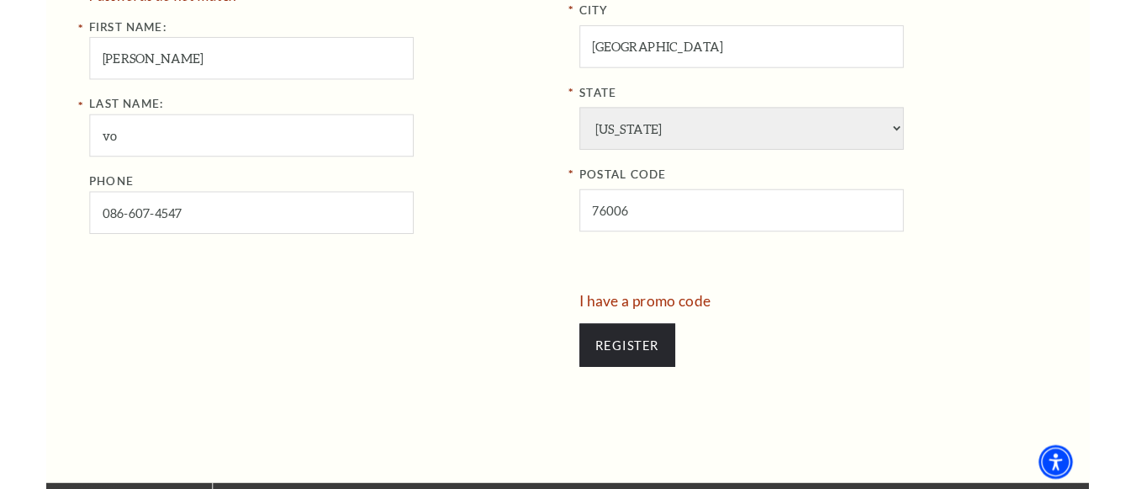
scroll to position [542, 0]
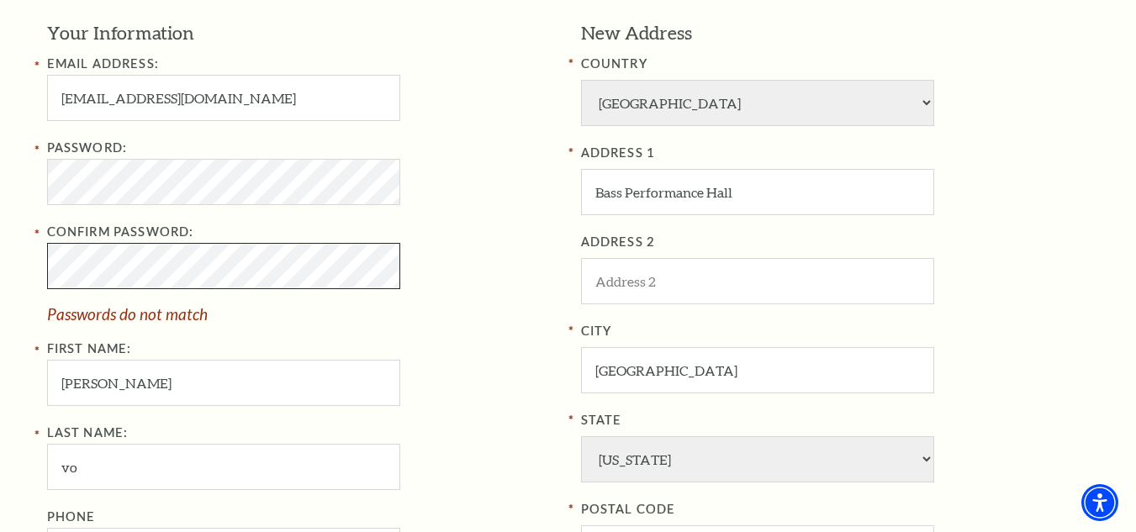
click at [45, 265] on div "Register Your Information Email Address: myphuongvothi@gmail.com Password: Conf…" at bounding box center [568, 331] width 1077 height 1027
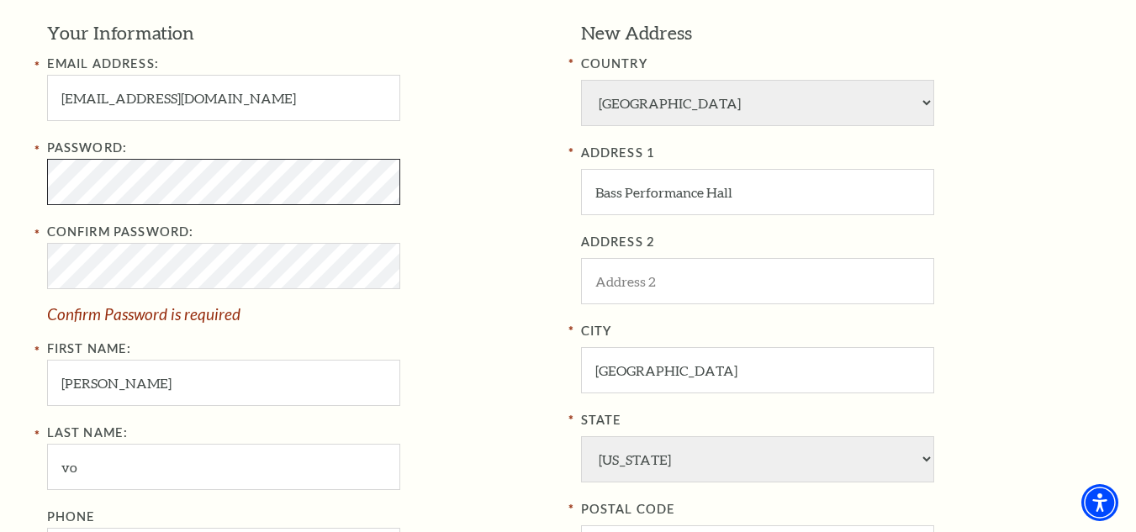
click at [40, 193] on div "Register Your Information Email Address: myphuongvothi@gmail.com Password: Conf…" at bounding box center [568, 331] width 1077 height 1027
click at [447, 267] on div "Confirm Password: Passwords do not match" at bounding box center [301, 272] width 509 height 100
click at [447, 268] on div "Confirm Password: Passwords do not match" at bounding box center [301, 272] width 509 height 100
click at [476, 280] on div "Confirm Password: Passwords do not match" at bounding box center [301, 272] width 509 height 100
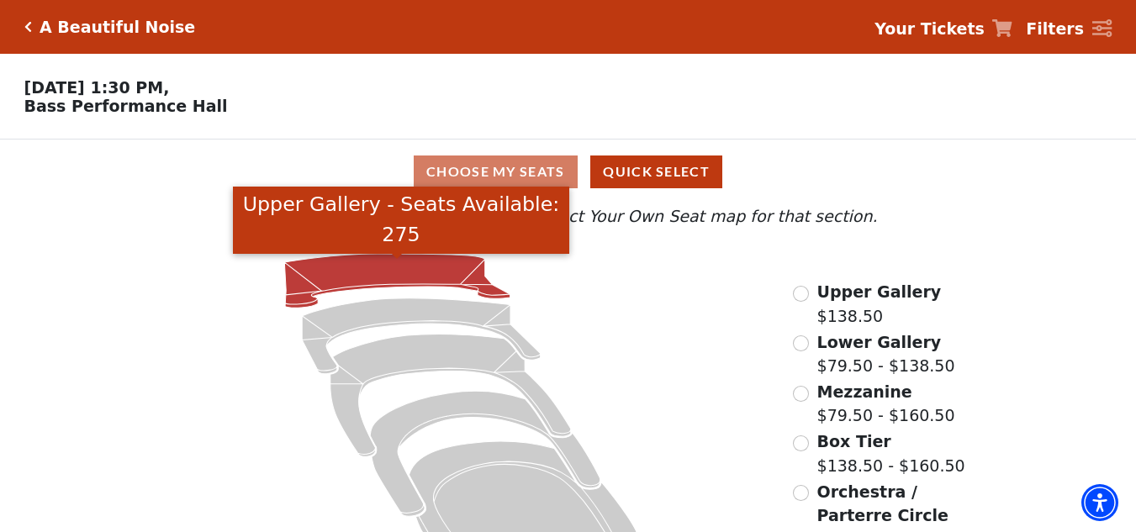
click at [411, 284] on icon "Upper Gallery - Seats Available: 275" at bounding box center [398, 281] width 226 height 54
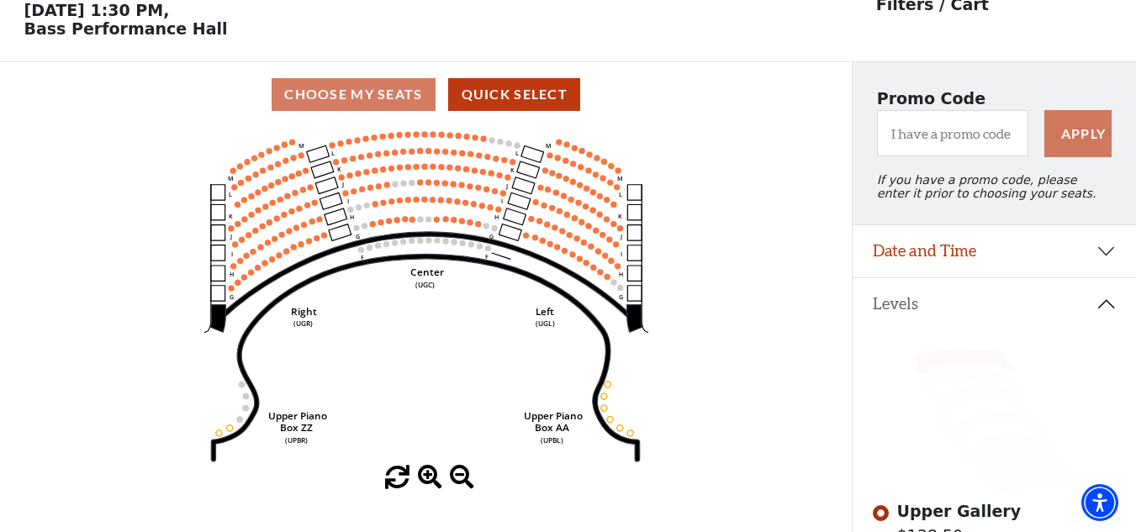
scroll to position [78, 0]
click at [424, 479] on span at bounding box center [430, 477] width 24 height 24
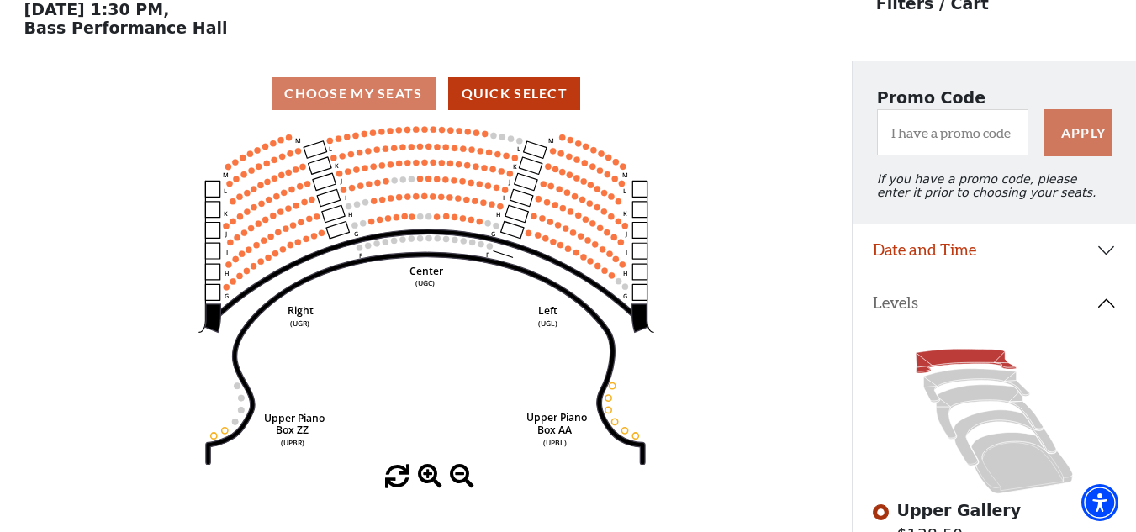
click at [424, 479] on span at bounding box center [430, 477] width 24 height 24
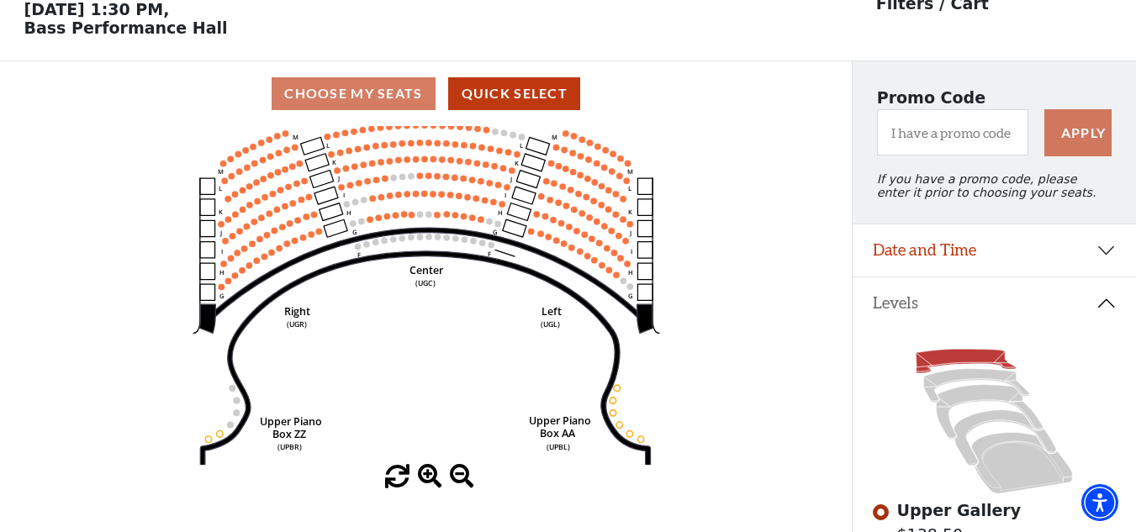
click at [424, 479] on span at bounding box center [430, 477] width 24 height 24
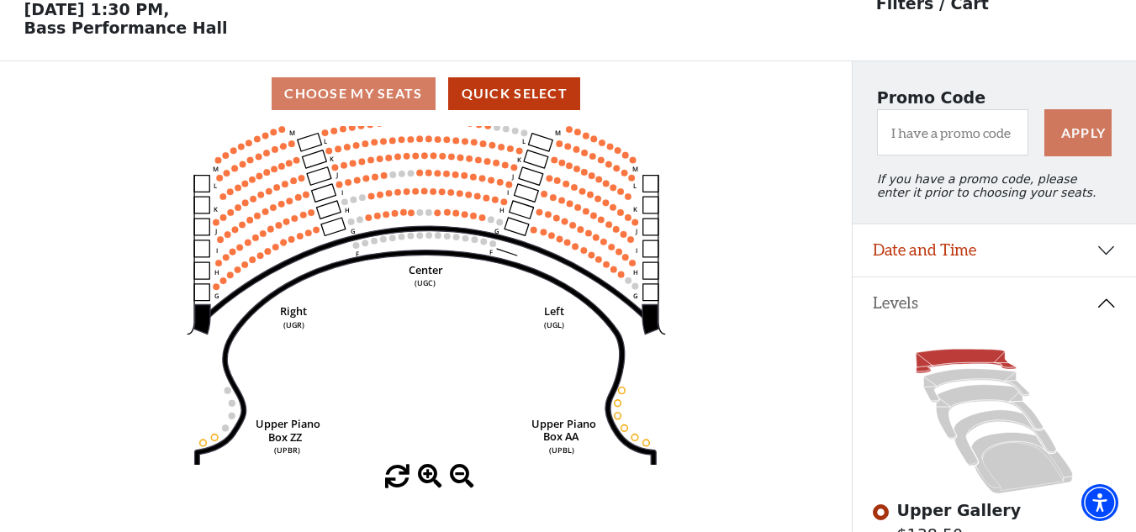
click at [424, 479] on span at bounding box center [430, 477] width 24 height 24
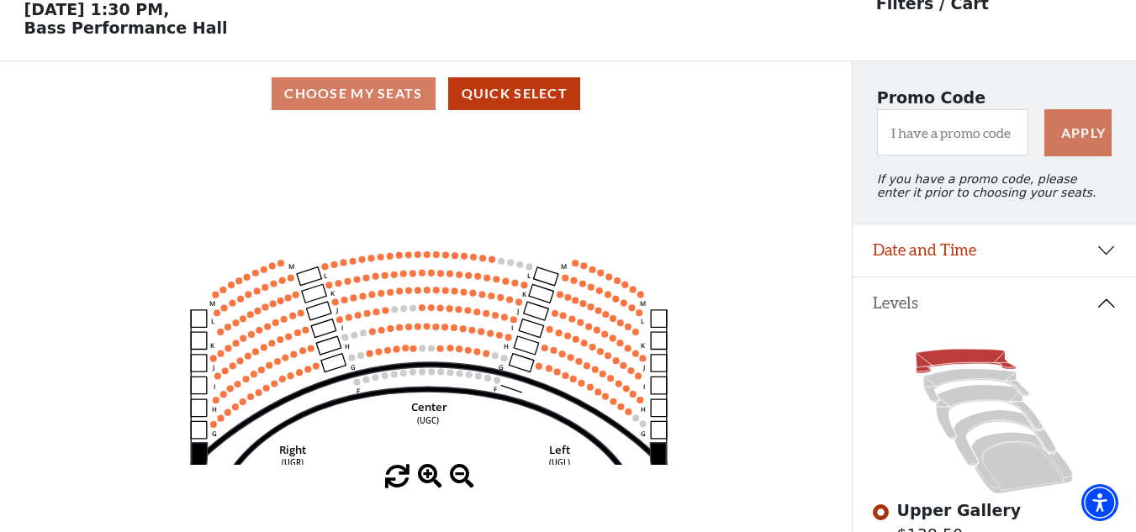
drag, startPoint x: 386, startPoint y: 360, endPoint x: 392, endPoint y: 496, distance: 136.4
click at [392, 496] on div "Choose My Seats Quick Select Current Level Upper Gallery Click on a level below…" at bounding box center [426, 327] width 852 height 532
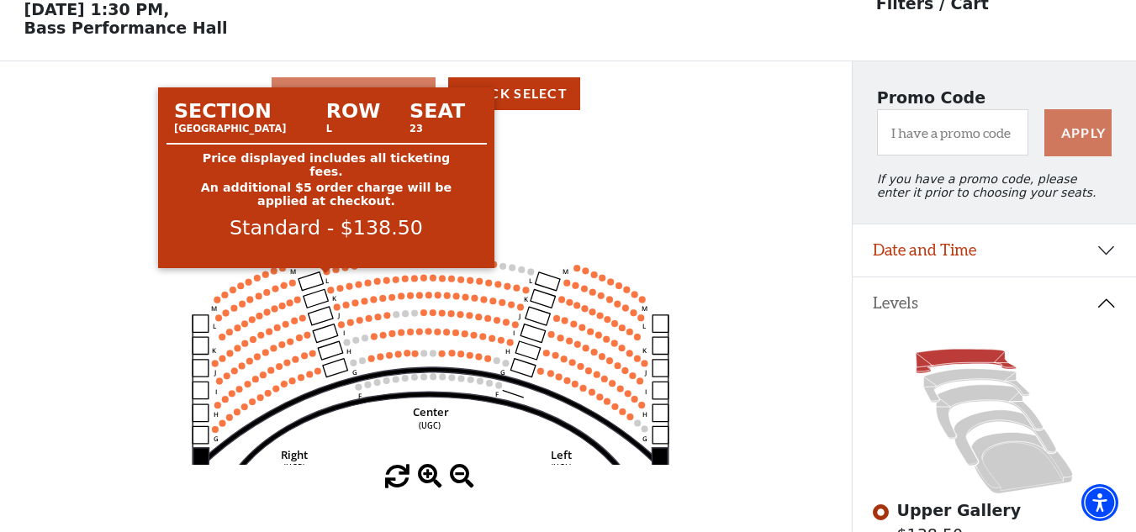
click at [326, 275] on circle at bounding box center [326, 271] width 7 height 7
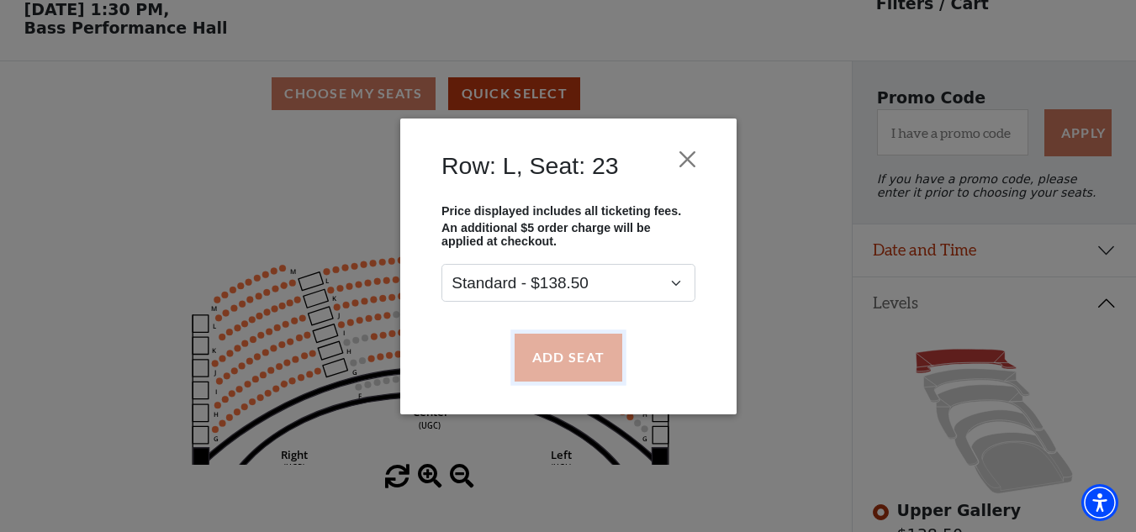
click at [552, 350] on button "Add Seat" at bounding box center [568, 357] width 108 height 47
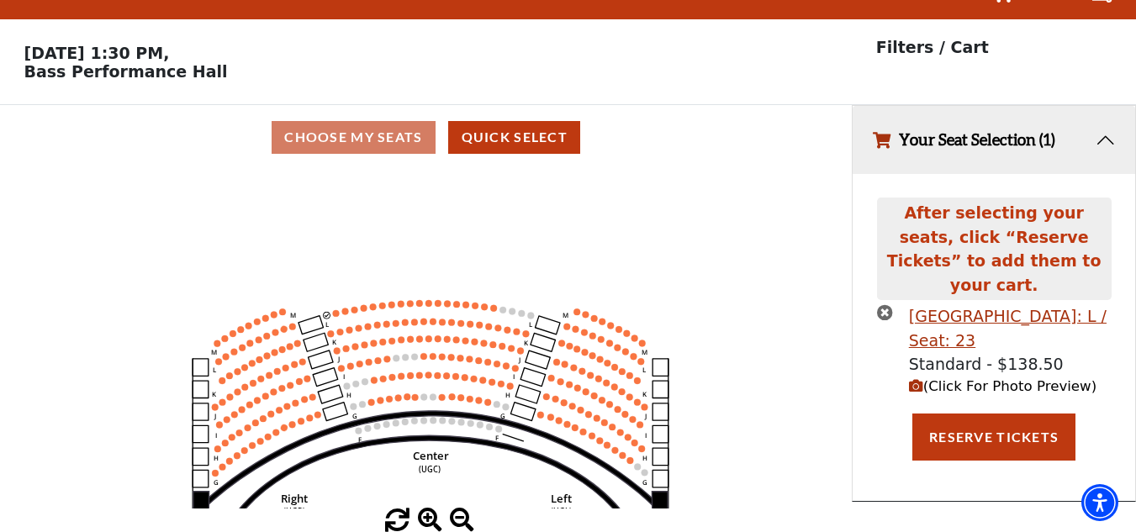
scroll to position [0, 0]
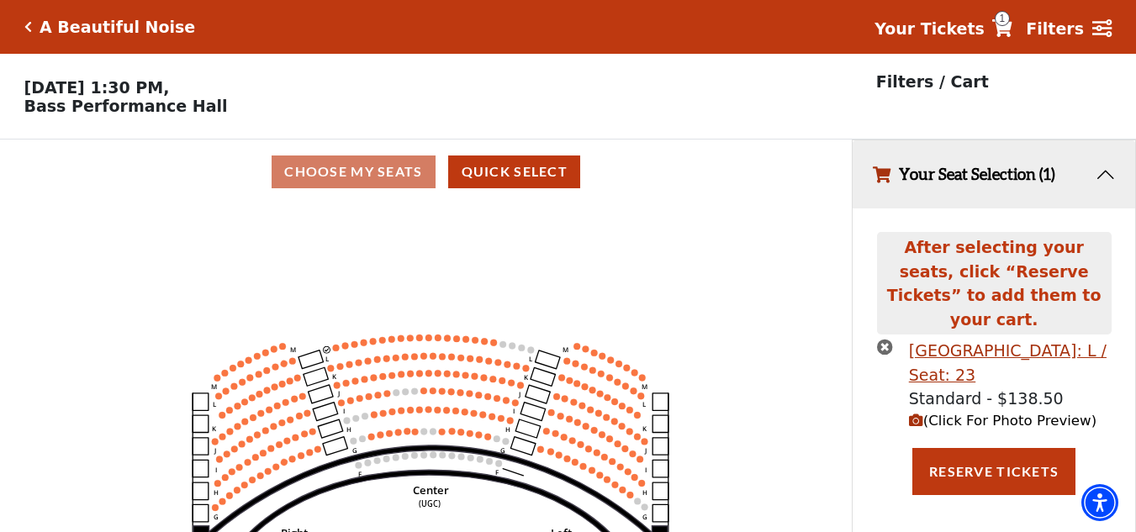
click at [338, 352] on circle at bounding box center [335, 348] width 7 height 7
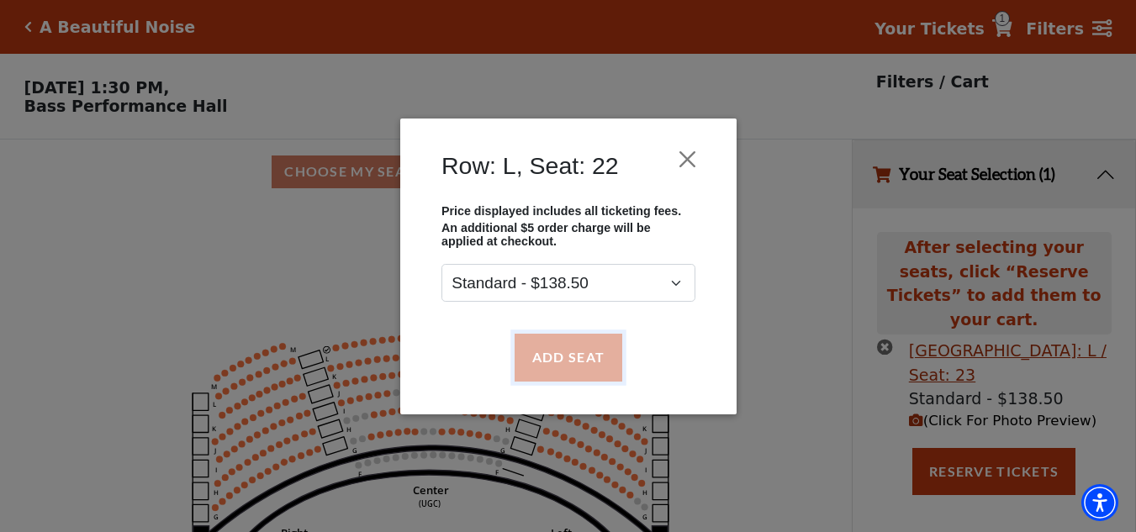
click at [567, 352] on button "Add Seat" at bounding box center [568, 357] width 108 height 47
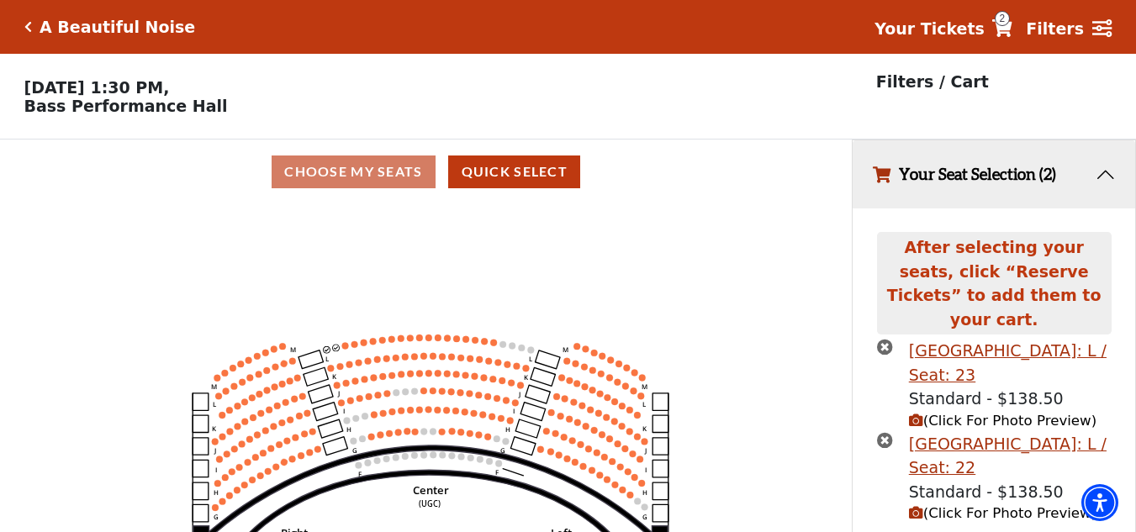
scroll to position [39, 0]
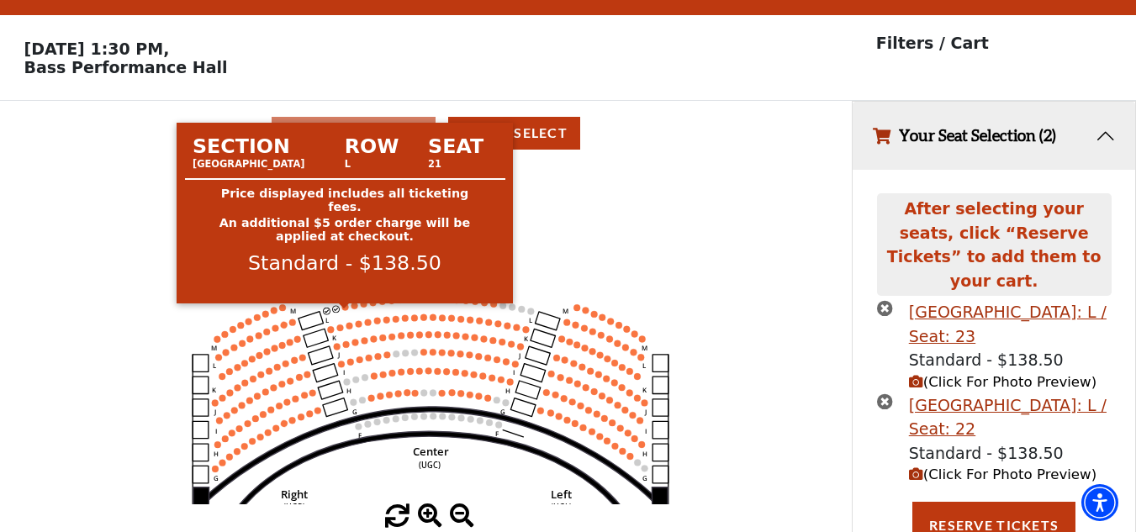
click at [345, 310] on circle at bounding box center [345, 307] width 7 height 7
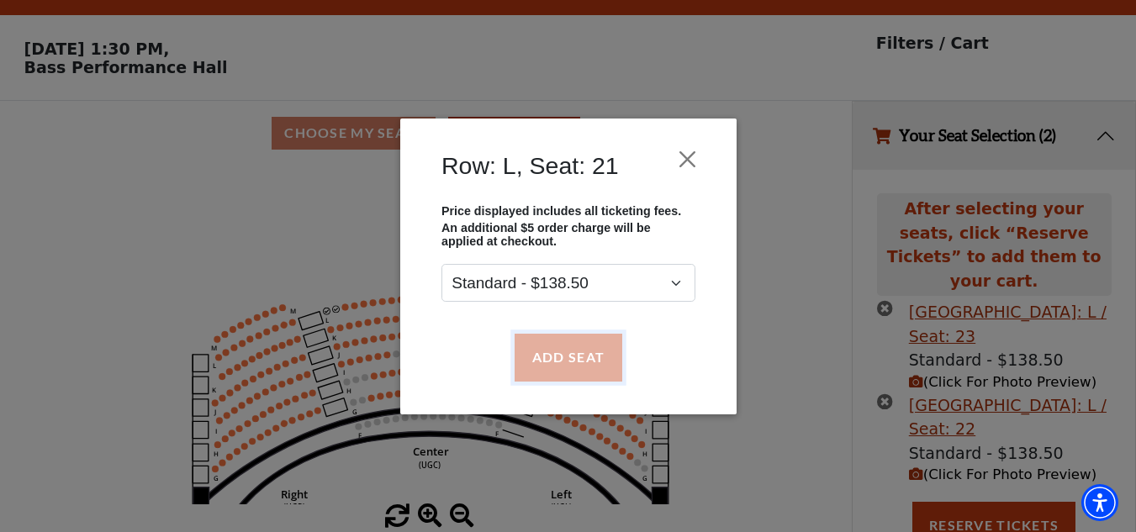
click at [565, 352] on button "Add Seat" at bounding box center [568, 357] width 108 height 47
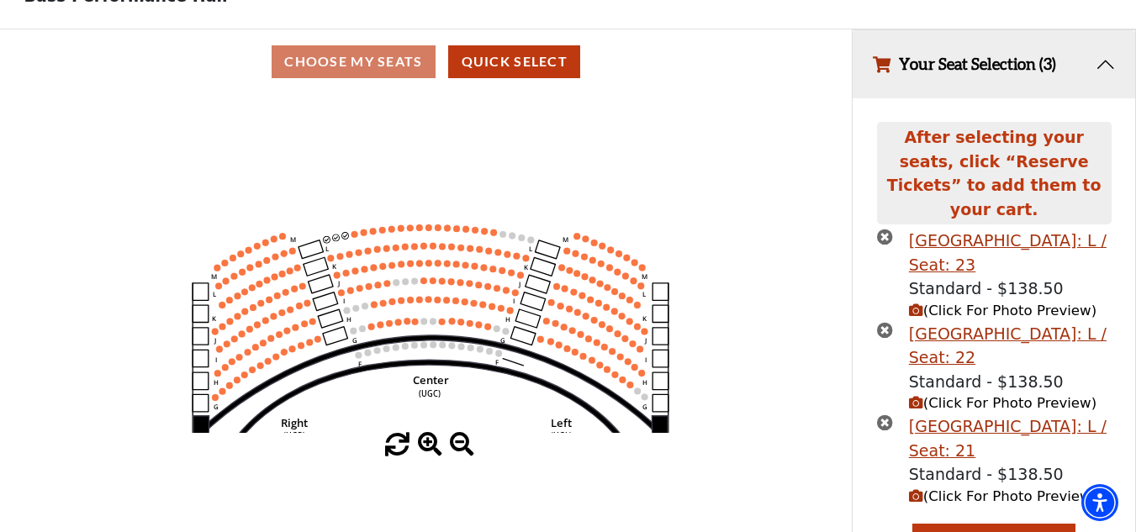
scroll to position [132, 0]
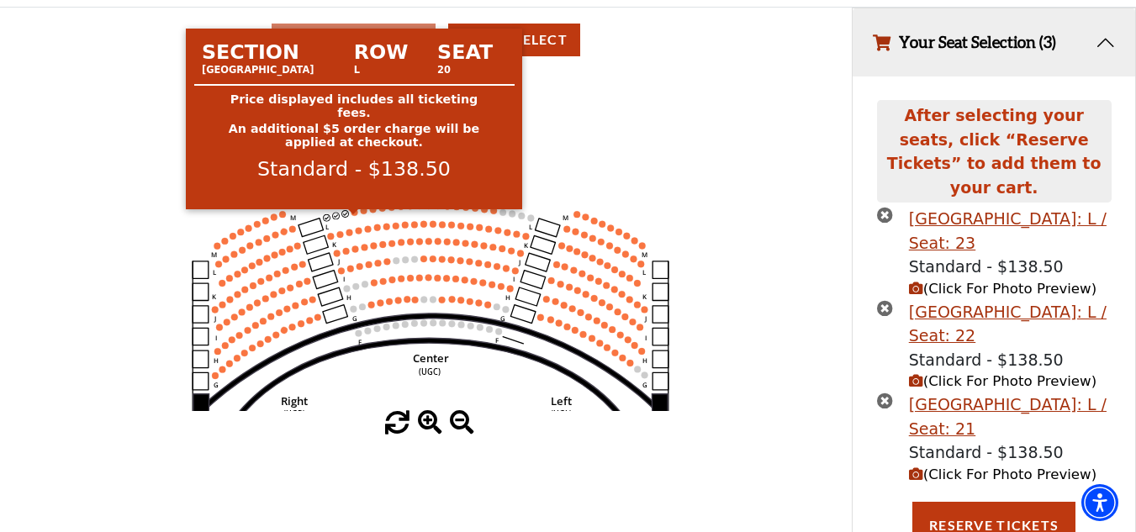
click at [357, 216] on circle at bounding box center [354, 212] width 7 height 7
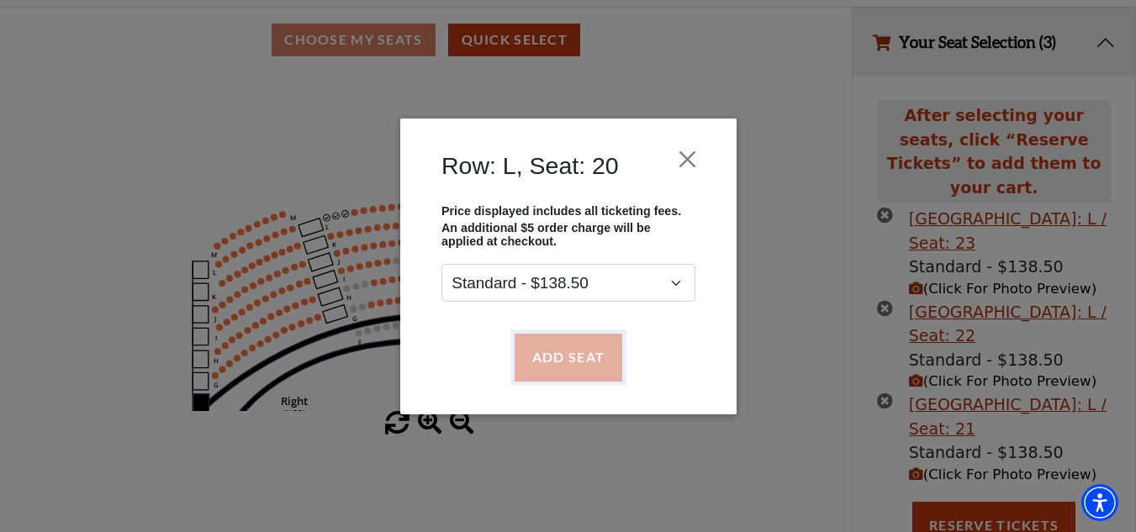
click at [574, 342] on button "Add Seat" at bounding box center [568, 357] width 108 height 47
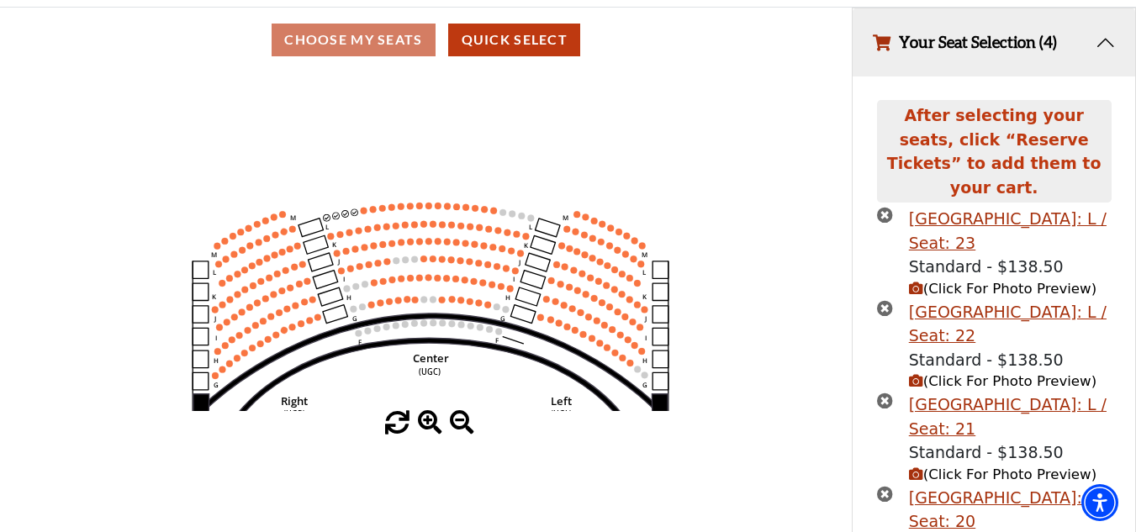
scroll to position [225, 0]
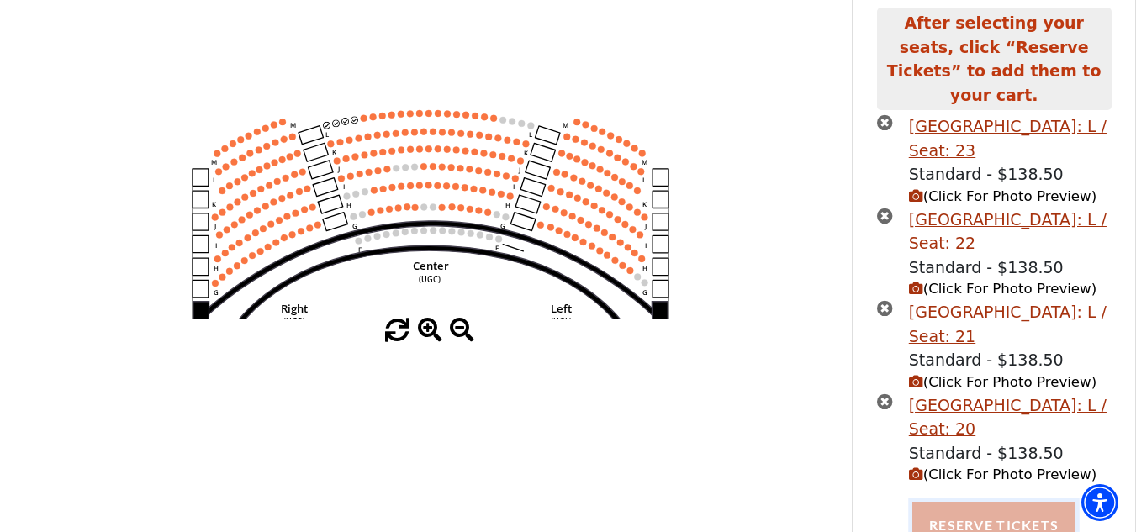
click at [1019, 510] on button "Reserve Tickets" at bounding box center [994, 525] width 163 height 47
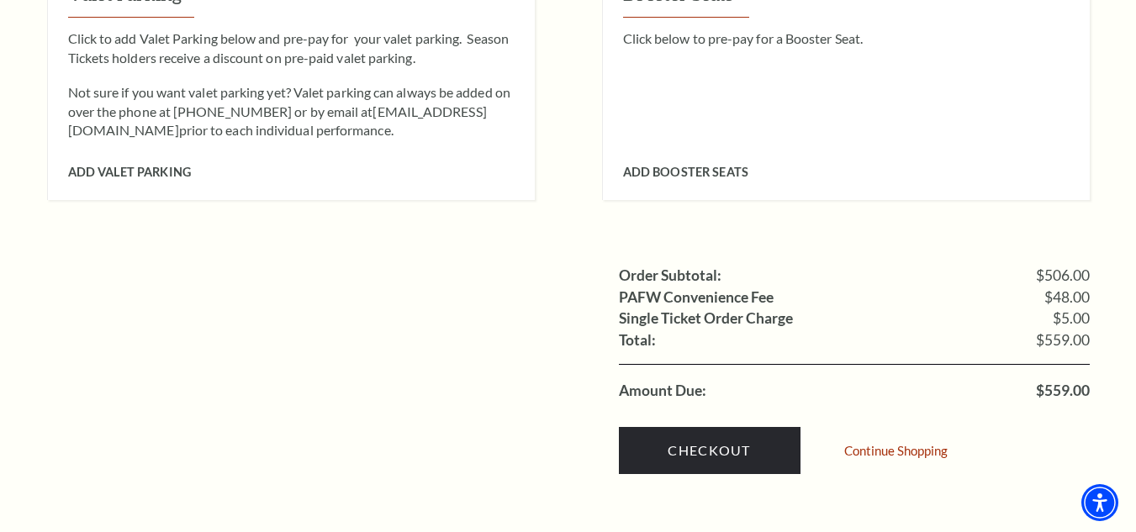
scroll to position [1665, 0]
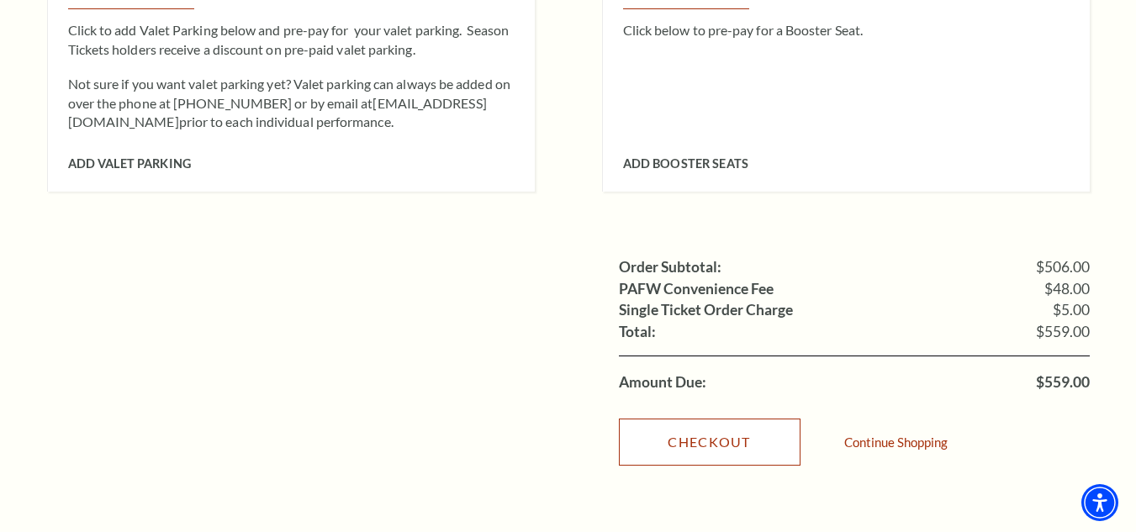
click at [785, 419] on link "Checkout" at bounding box center [710, 442] width 182 height 47
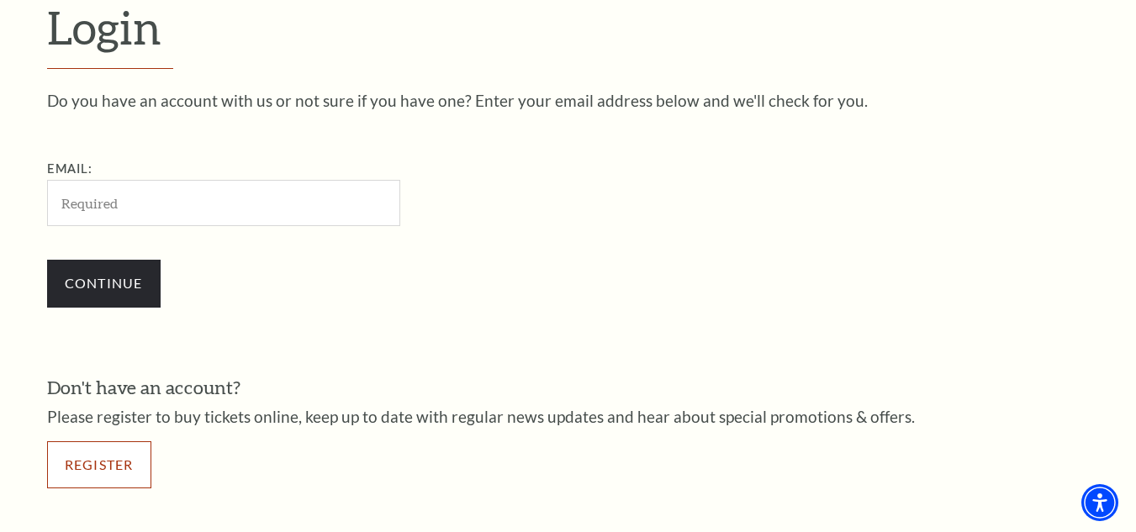
click at [114, 455] on link "Register" at bounding box center [99, 465] width 104 height 47
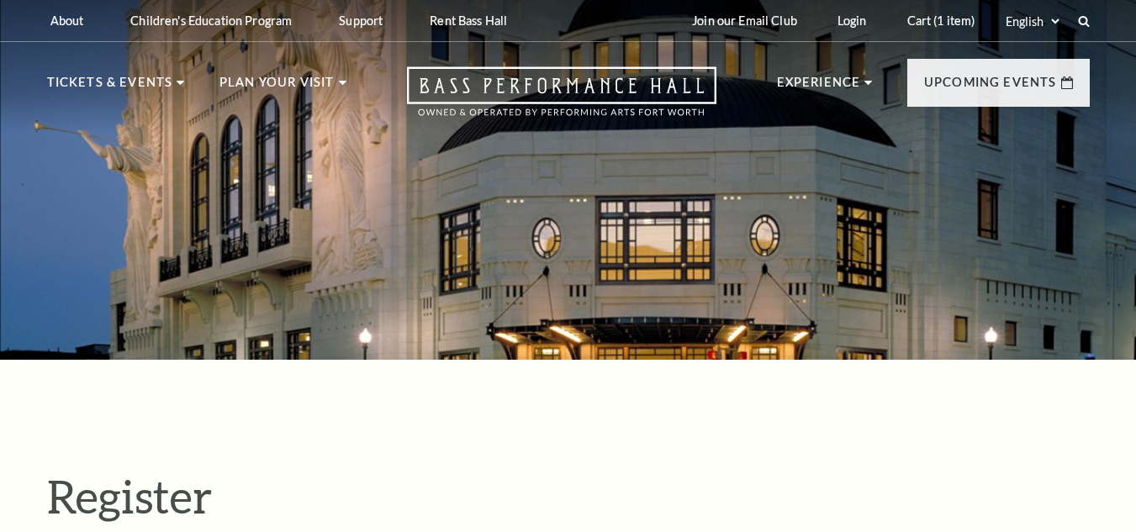
select select "1"
select select "[GEOGRAPHIC_DATA]"
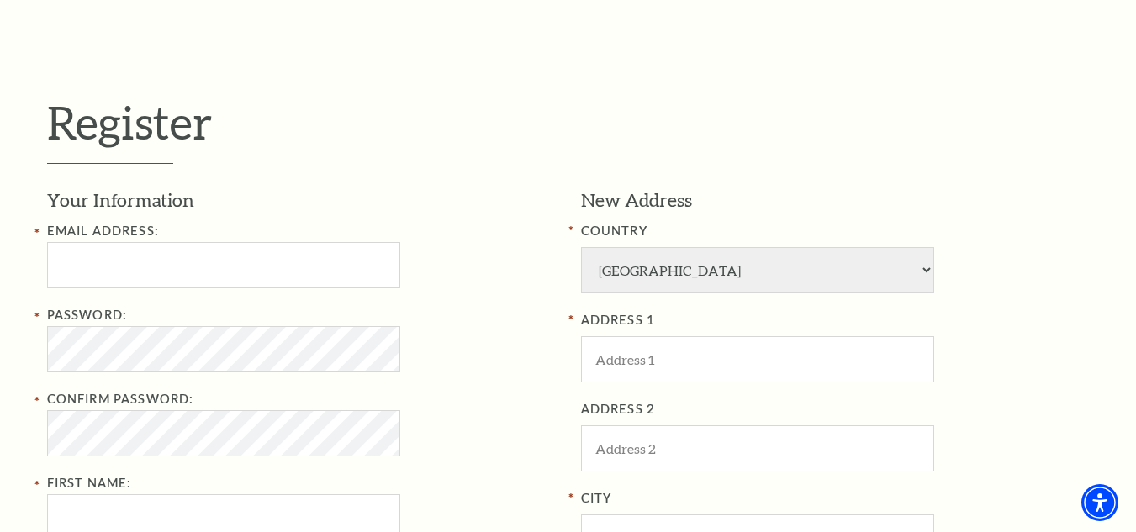
scroll to position [475, 0]
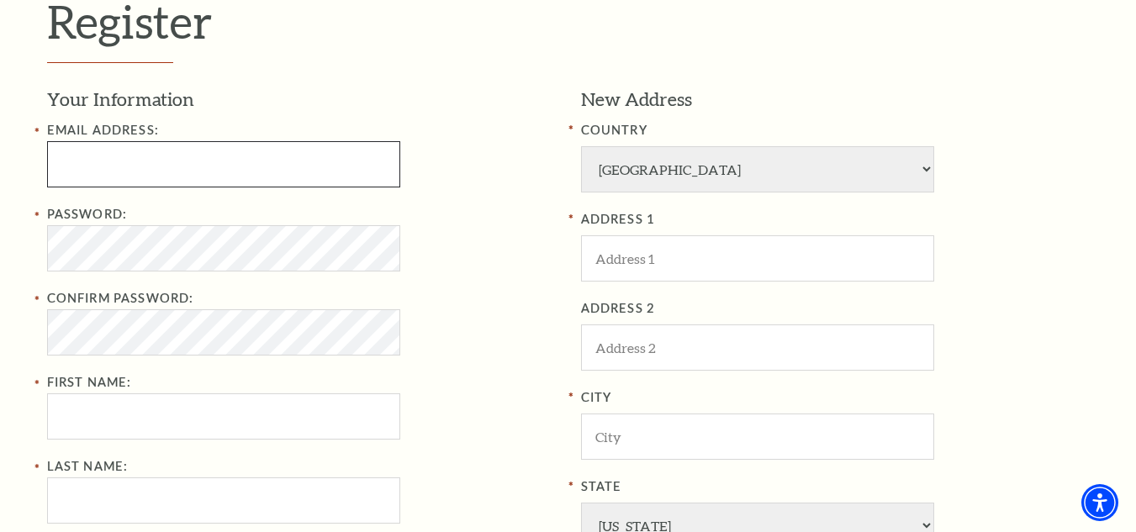
click at [287, 165] on input "Email Address:" at bounding box center [223, 164] width 353 height 46
type input "A"
type input "[EMAIL_ADDRESS][DOMAIN_NAME]"
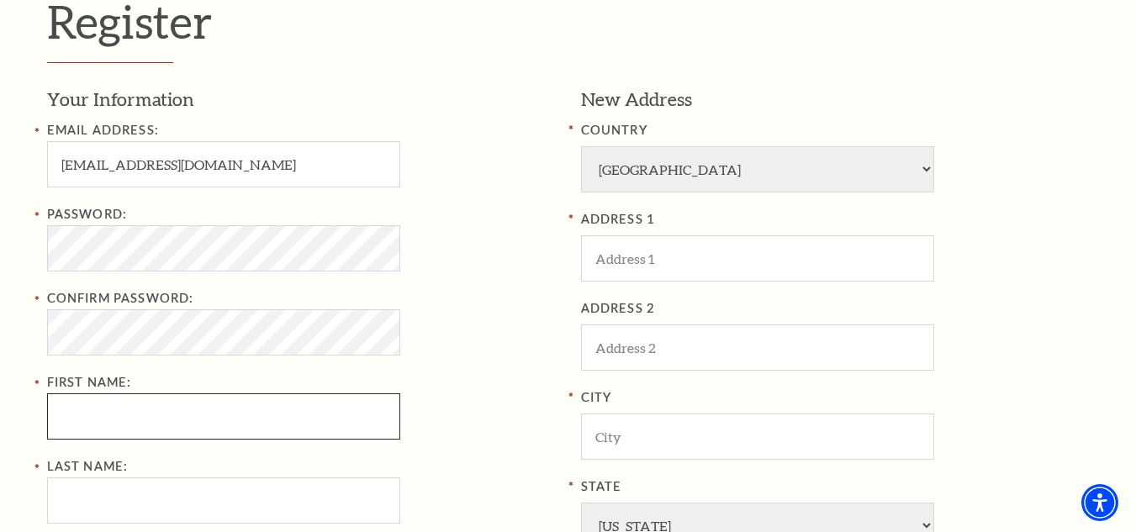
type input "[PERSON_NAME]"
type input "vo"
type input "8660774547"
type input "Green Bay"
type input "WI"
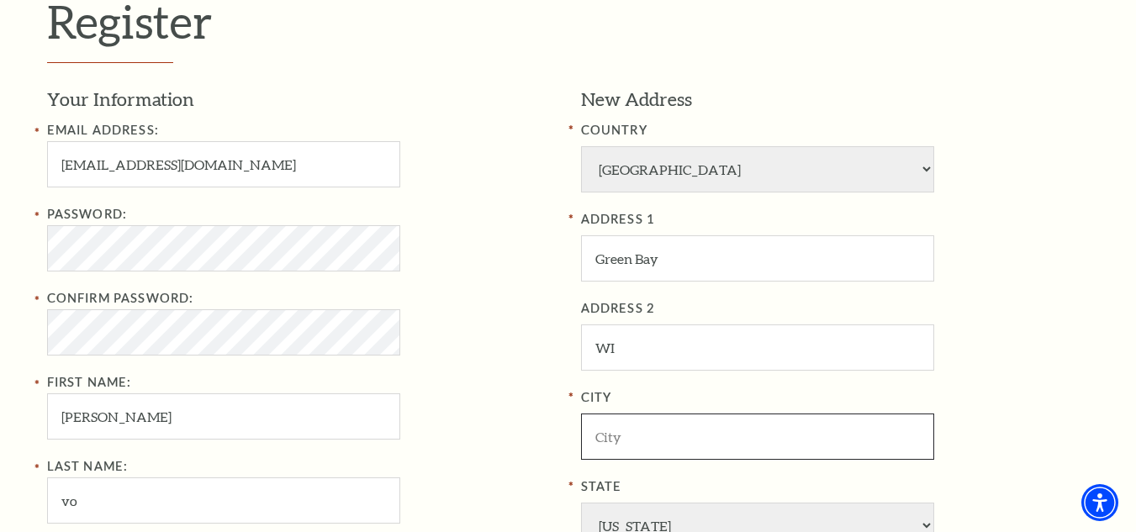
type input "New [PERSON_NAME]"
select select "NY"
type input "54229"
type input "866-077-4547"
click at [45, 251] on div "Register Your Information Email Address: [EMAIL_ADDRESS][DOMAIN_NAME] Password:…" at bounding box center [568, 398] width 1077 height 1027
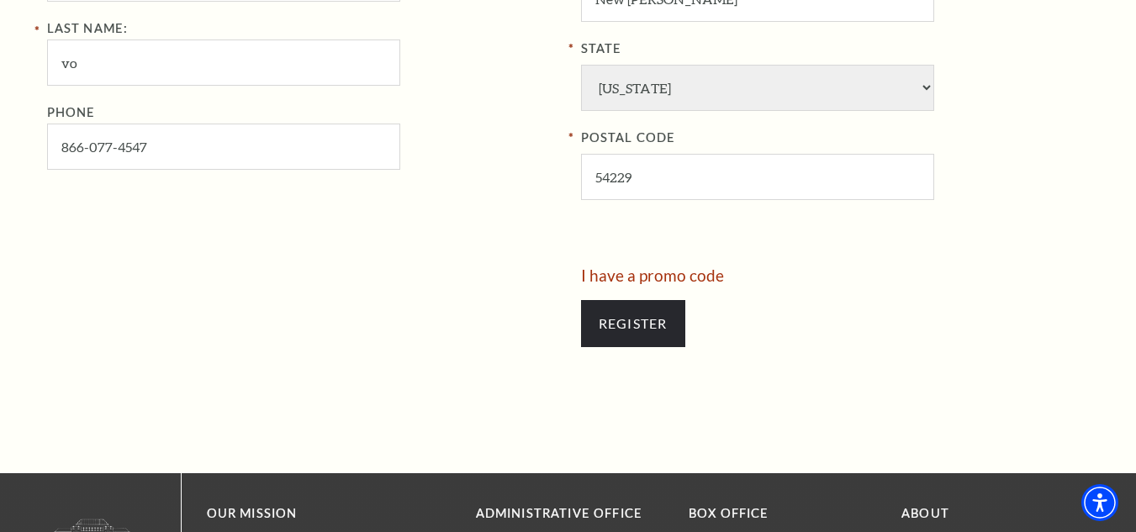
scroll to position [919, 0]
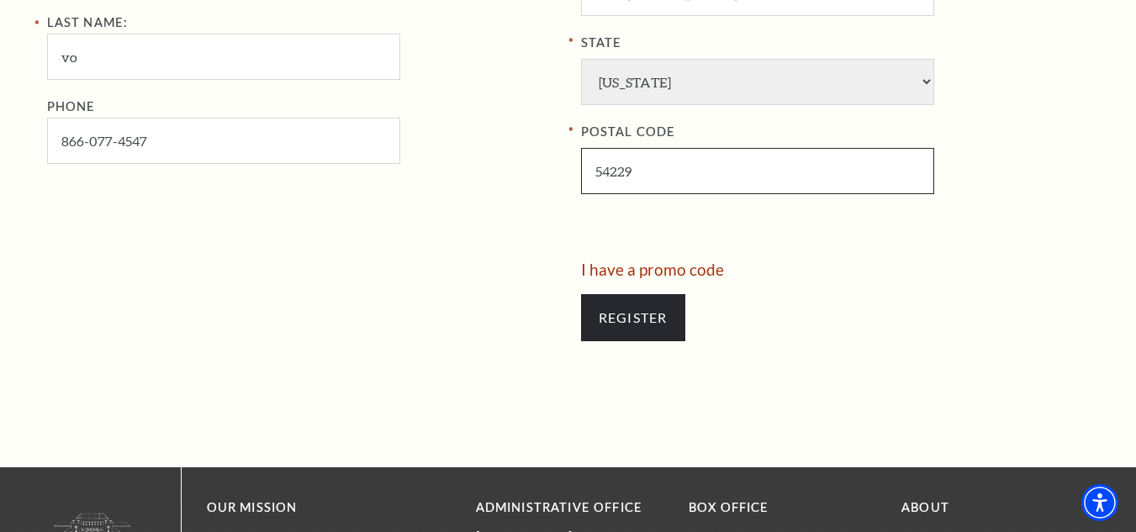
drag, startPoint x: 638, startPoint y: 172, endPoint x: 590, endPoint y: 177, distance: 48.2
click at [590, 177] on input "54229" at bounding box center [757, 171] width 353 height 46
type input "76006"
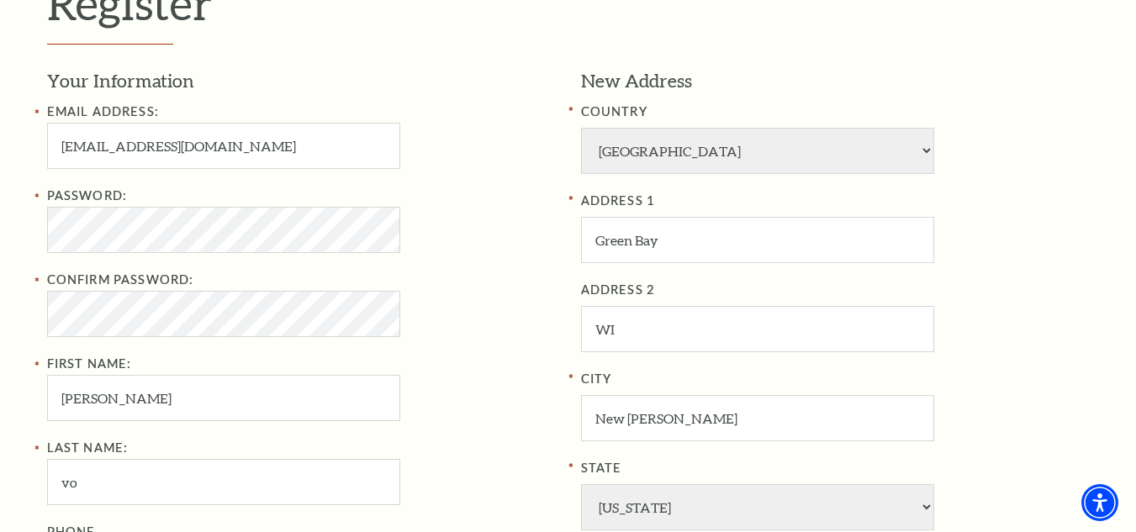
scroll to position [475, 0]
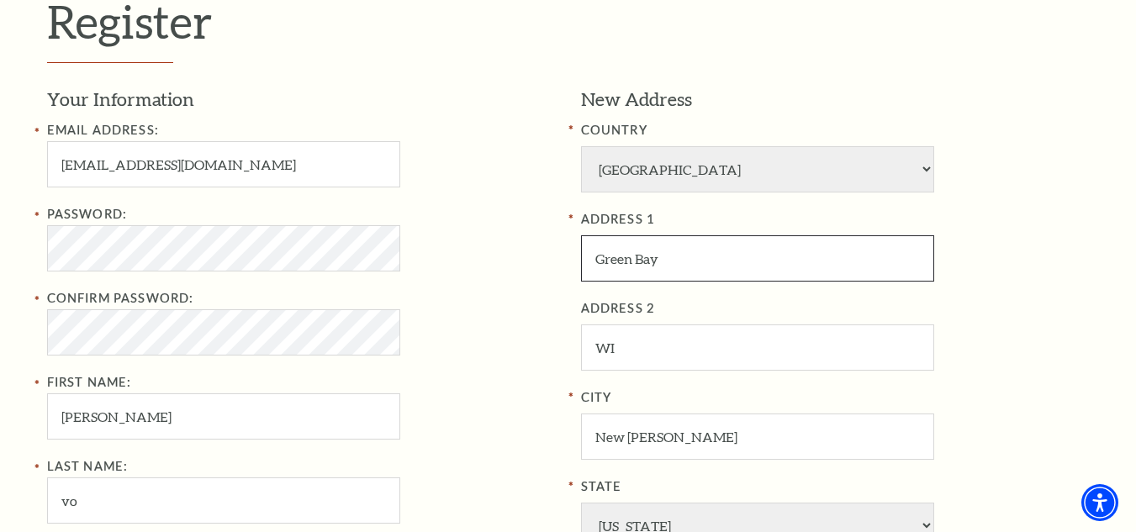
click at [702, 255] on input "Green Bay" at bounding box center [757, 259] width 353 height 46
click at [699, 258] on input "Green Bay" at bounding box center [757, 259] width 353 height 46
click at [698, 261] on input "Green Bay" at bounding box center [757, 259] width 353 height 46
drag, startPoint x: 688, startPoint y: 268, endPoint x: 670, endPoint y: 267, distance: 17.7
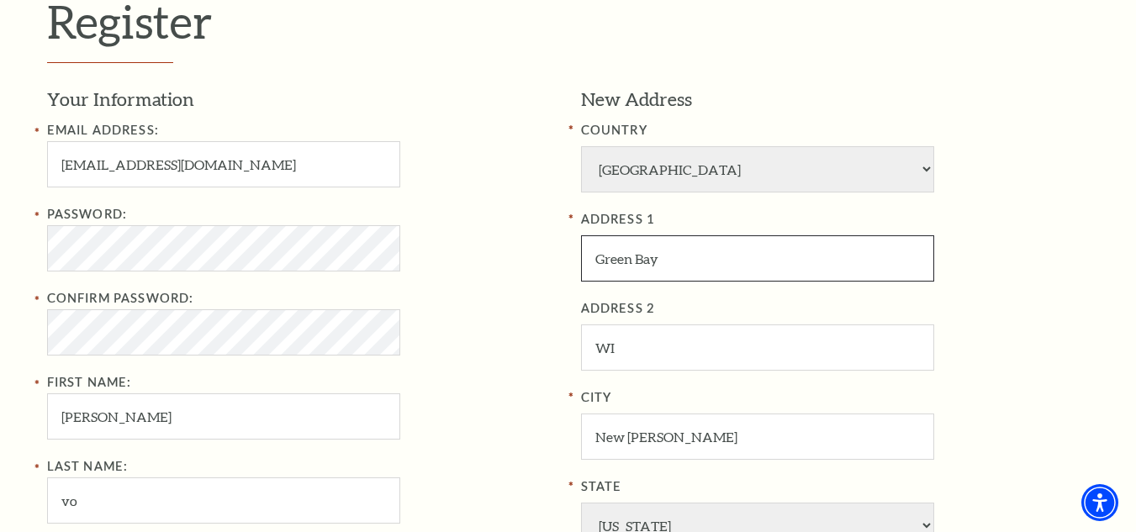
click at [683, 269] on input "Green Bay" at bounding box center [757, 259] width 353 height 46
drag, startPoint x: 670, startPoint y: 267, endPoint x: 579, endPoint y: 264, distance: 91.7
click at [579, 264] on div "New Address COUNTRY Afghanistan Albania Algeria Andorra Angola Antigua and Barb…" at bounding box center [830, 396] width 522 height 619
paste input "Bass Performance Hall"
type input "Bass Performance Hall"
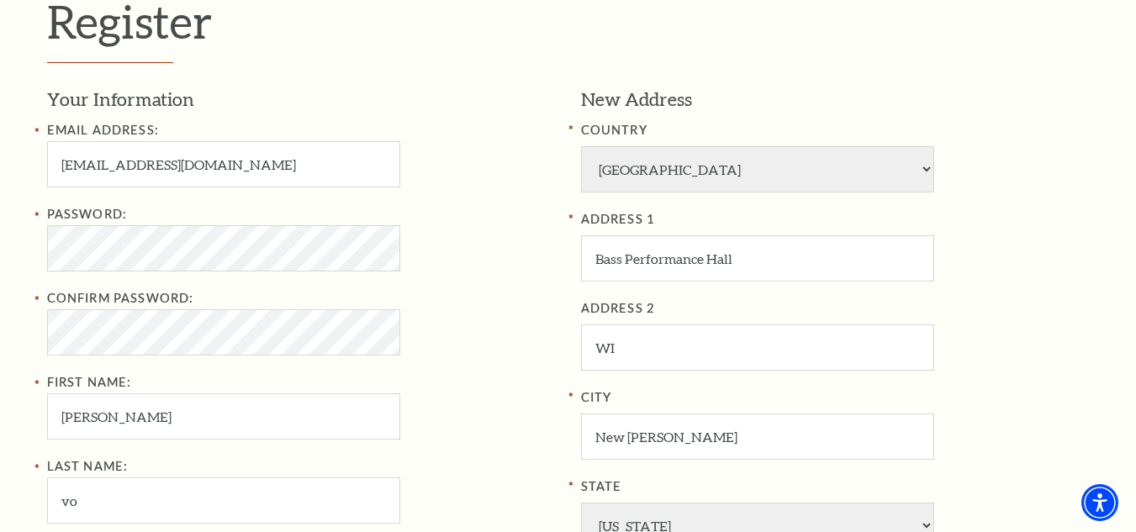
click at [557, 315] on div "Your Information Email Address: myphuongvothi@gmail.com Password: Confirm Passw…" at bounding box center [308, 396] width 522 height 619
drag, startPoint x: 663, startPoint y: 353, endPoint x: 582, endPoint y: 360, distance: 81.0
click at [582, 360] on input "WI" at bounding box center [757, 348] width 353 height 46
drag, startPoint x: 717, startPoint y: 434, endPoint x: 569, endPoint y: 438, distance: 147.3
click at [569, 438] on div "New Address COUNTRY Afghanistan Albania Algeria Andorra Angola Antigua and Barb…" at bounding box center [830, 396] width 522 height 619
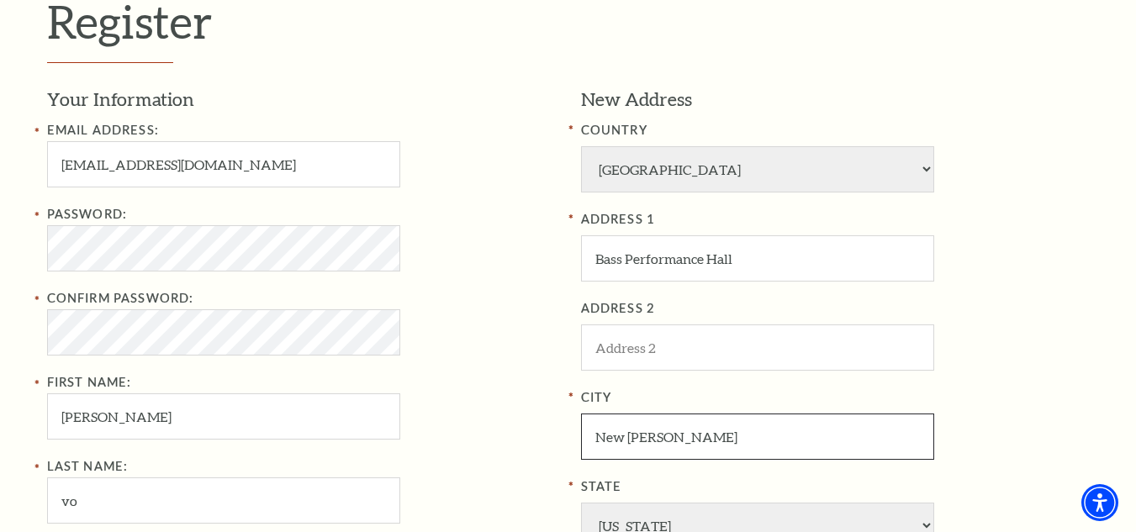
paste input "Fort Worth"
type input "Fort Worth"
click at [486, 430] on div "Password: Confirm Password: First Name: gina" at bounding box center [301, 322] width 509 height 236
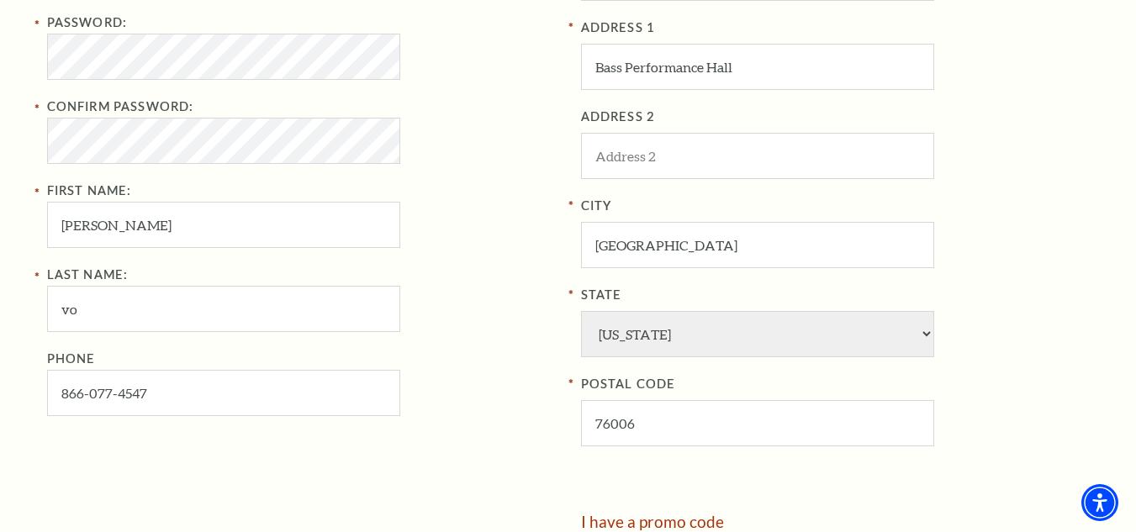
scroll to position [719, 0]
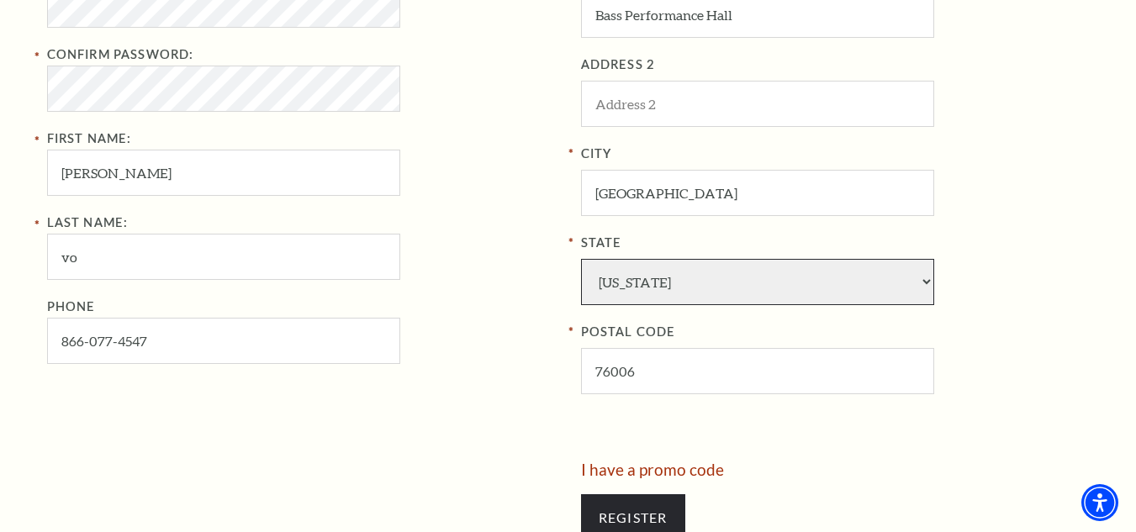
click at [919, 285] on select "Alabama Alaska American Embassy American Embassy American Samoa Arizona Arkansa…" at bounding box center [757, 282] width 353 height 46
select select "TX"
click at [581, 259] on select "Alabama Alaska American Embassy American Embassy American Samoa Arizona Arkansa…" at bounding box center [757, 282] width 353 height 46
click at [1061, 214] on div "City Fort Worth" at bounding box center [835, 180] width 509 height 72
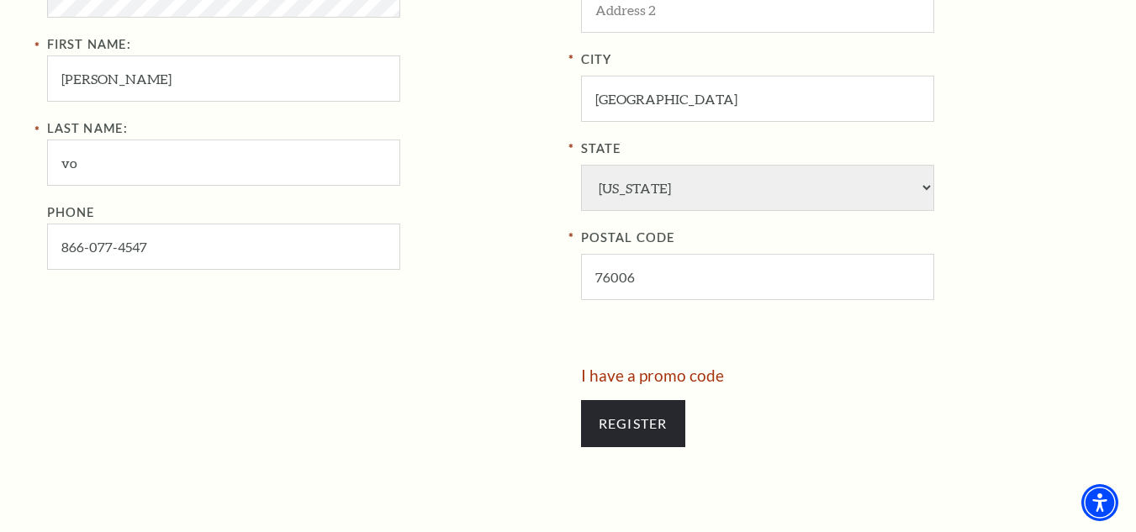
scroll to position [840, 0]
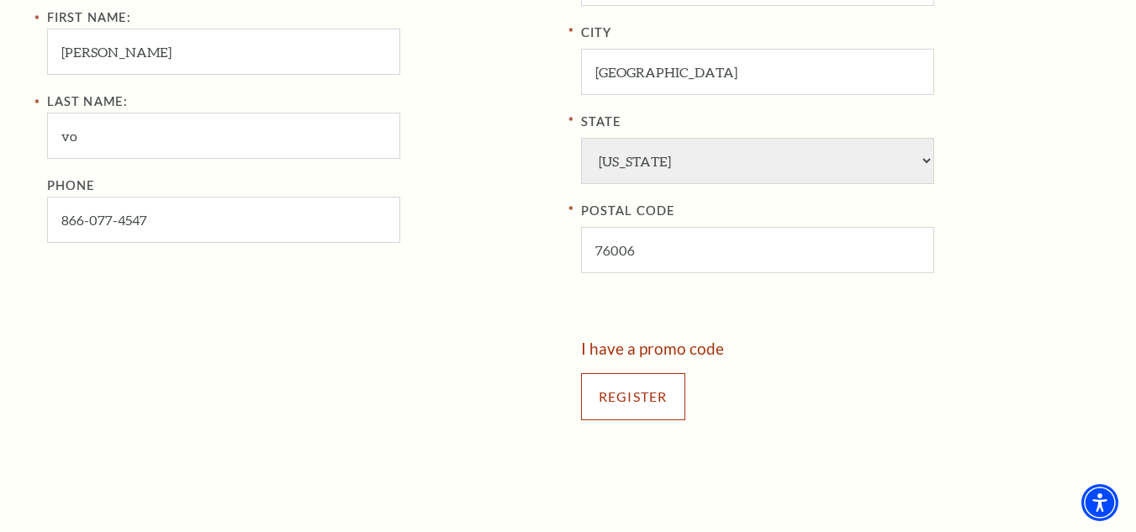
click at [663, 394] on input "Register" at bounding box center [633, 396] width 104 height 47
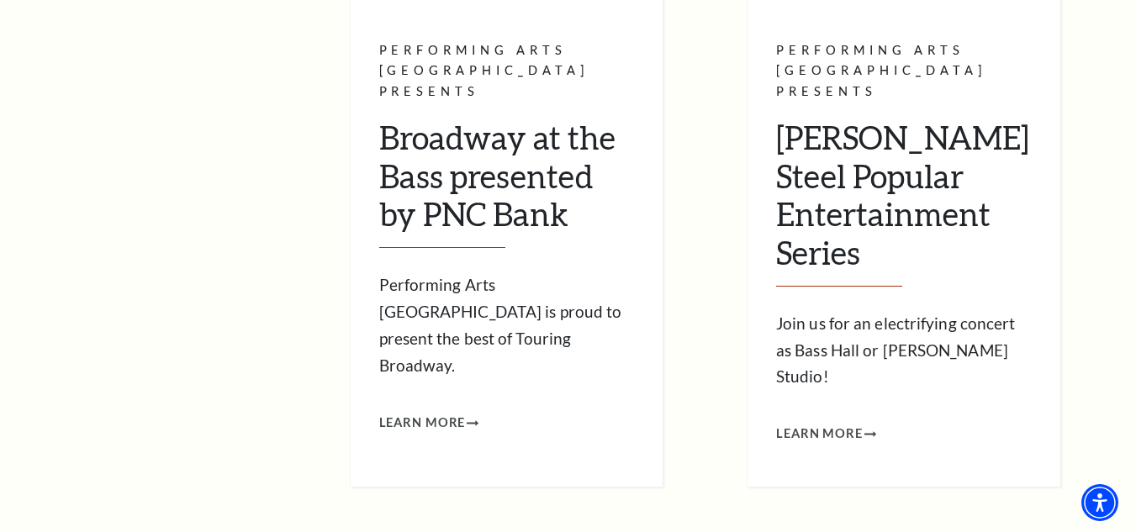
scroll to position [912, 0]
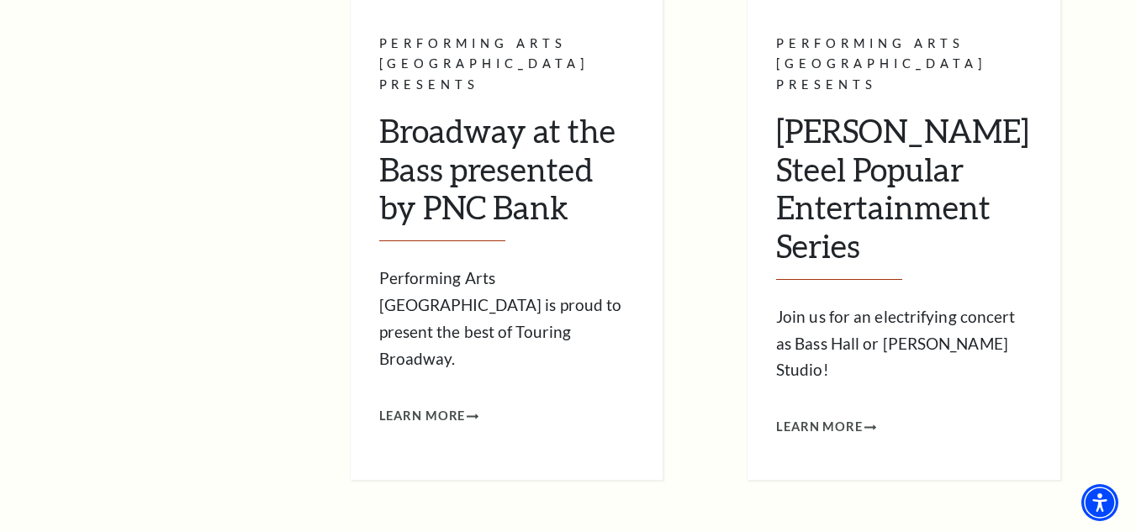
drag, startPoint x: 1141, startPoint y: 98, endPoint x: 1123, endPoint y: 327, distance: 229.5
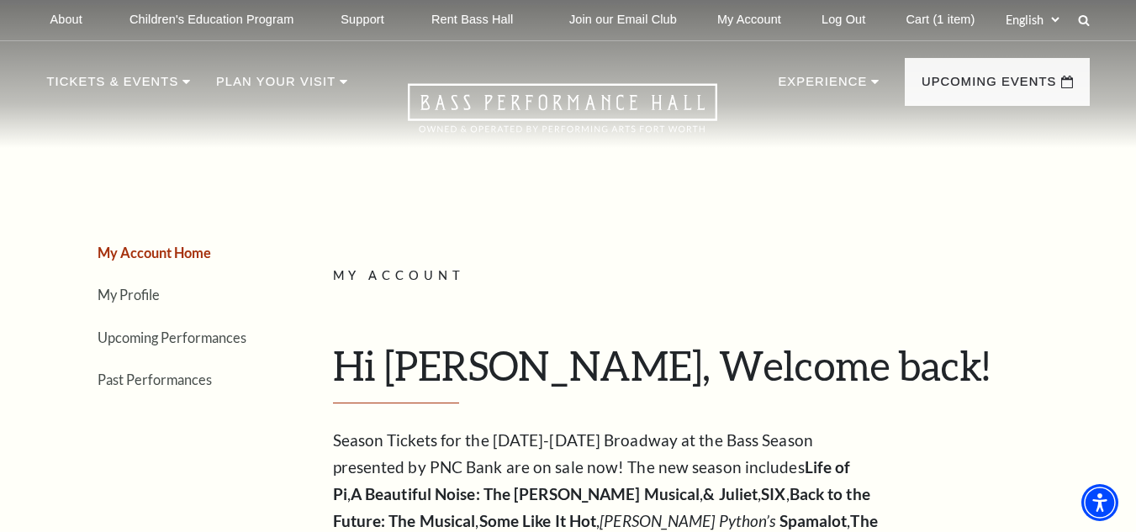
scroll to position [0, 0]
click at [929, 16] on link "Cart (1 item)" at bounding box center [940, 20] width 96 height 41
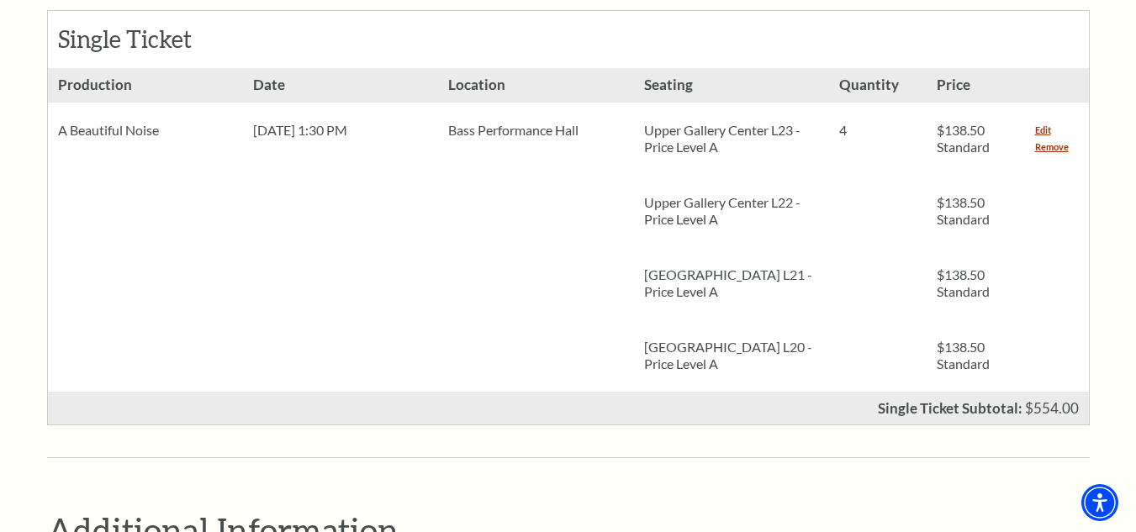
scroll to position [822, 0]
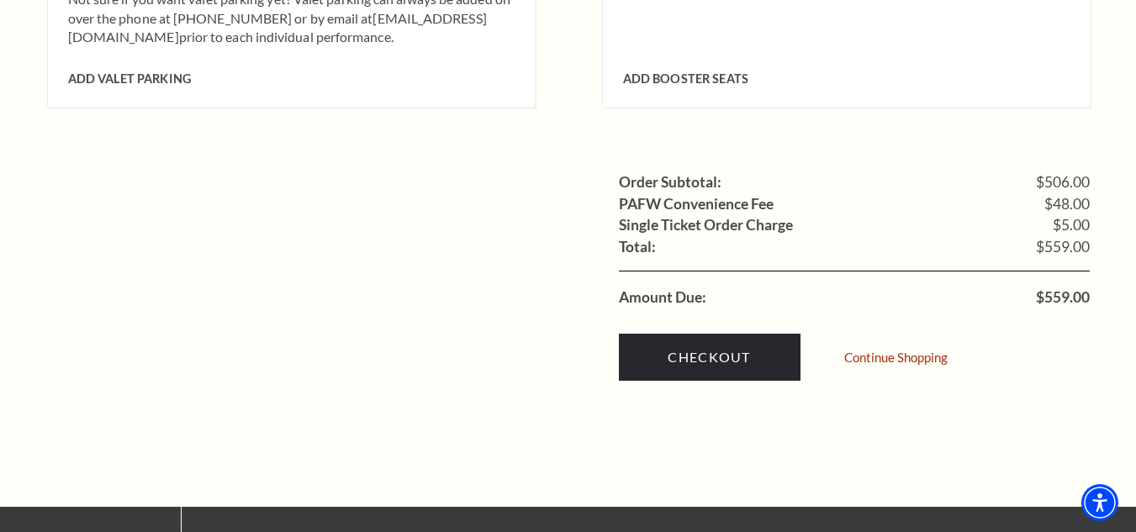
scroll to position [1759, 0]
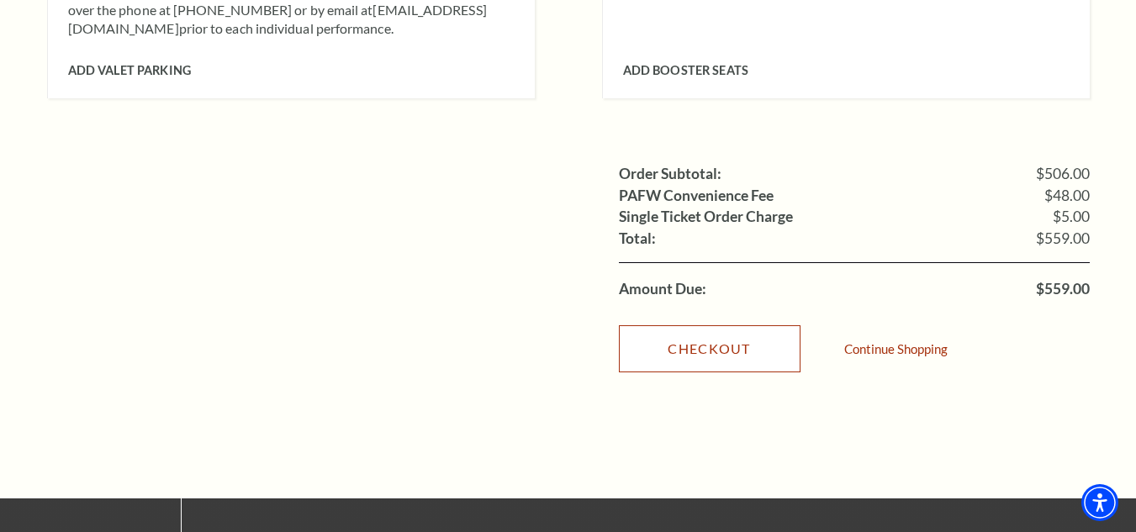
click at [767, 326] on link "Checkout" at bounding box center [710, 349] width 182 height 47
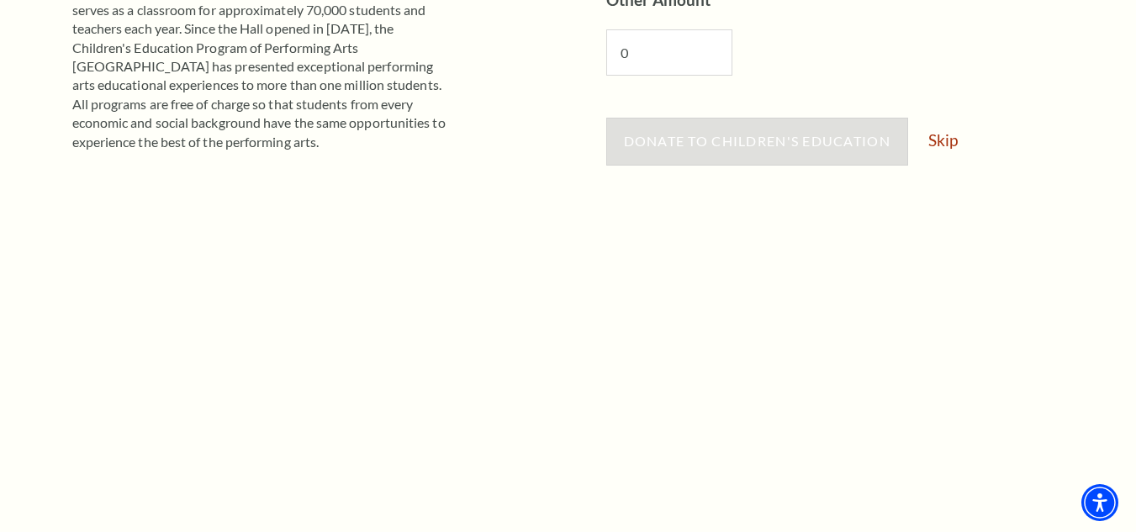
scroll to position [374, 0]
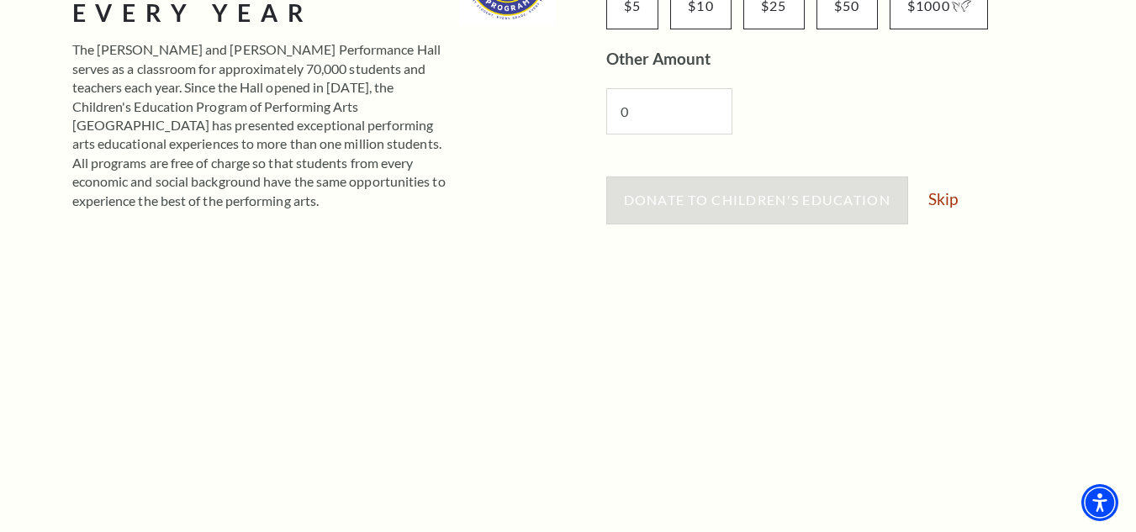
drag, startPoint x: 1141, startPoint y: 90, endPoint x: 1127, endPoint y: 209, distance: 119.5
click at [950, 202] on link "Skip" at bounding box center [943, 199] width 29 height 16
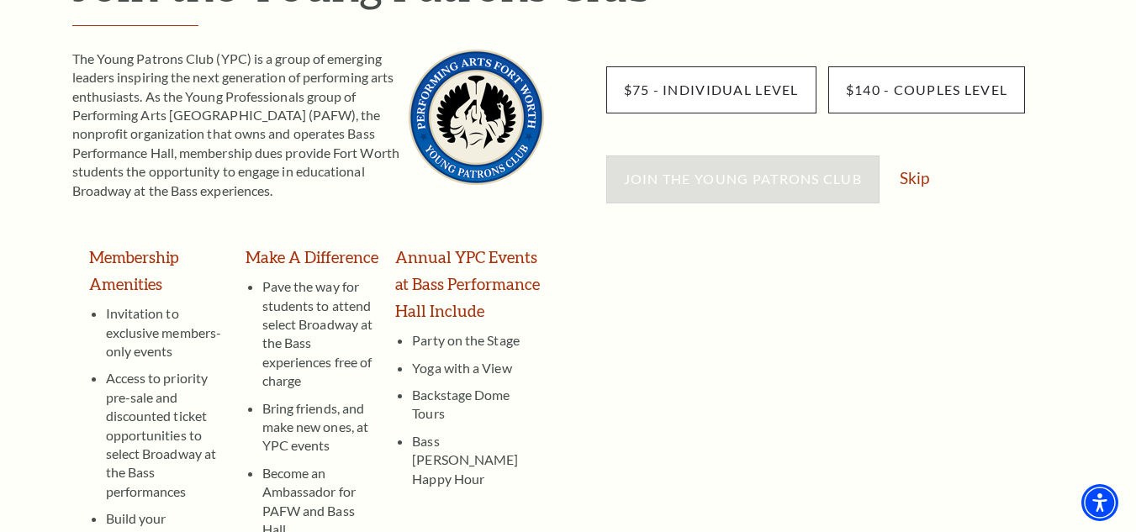
scroll to position [283, 0]
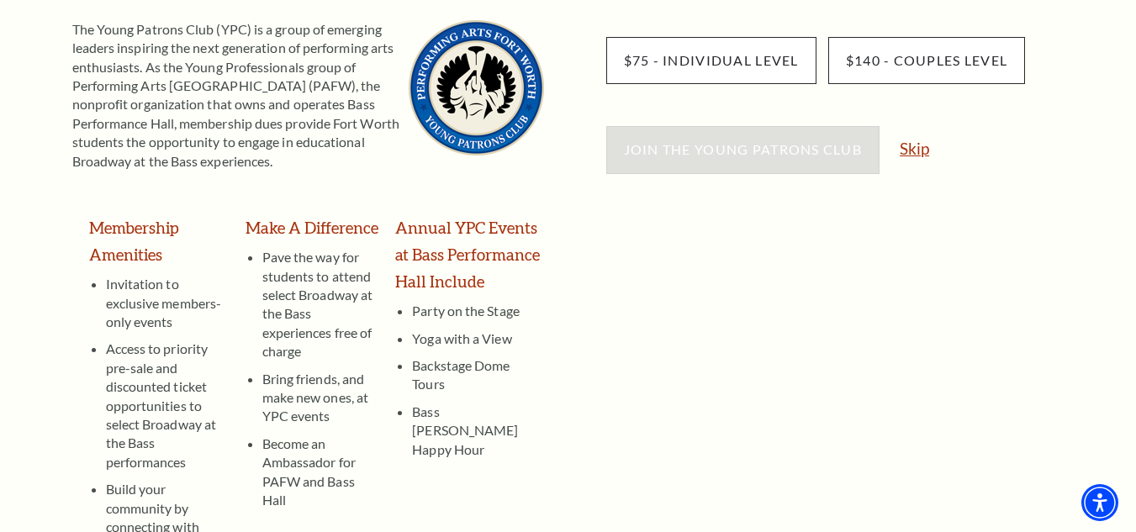
click at [909, 155] on link "Skip" at bounding box center [914, 148] width 29 height 16
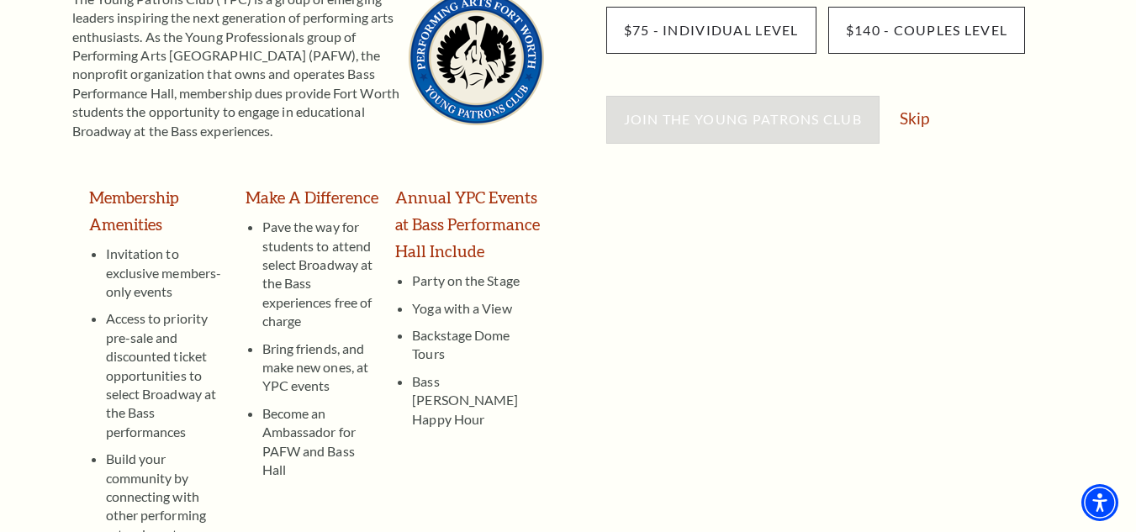
scroll to position [543, 0]
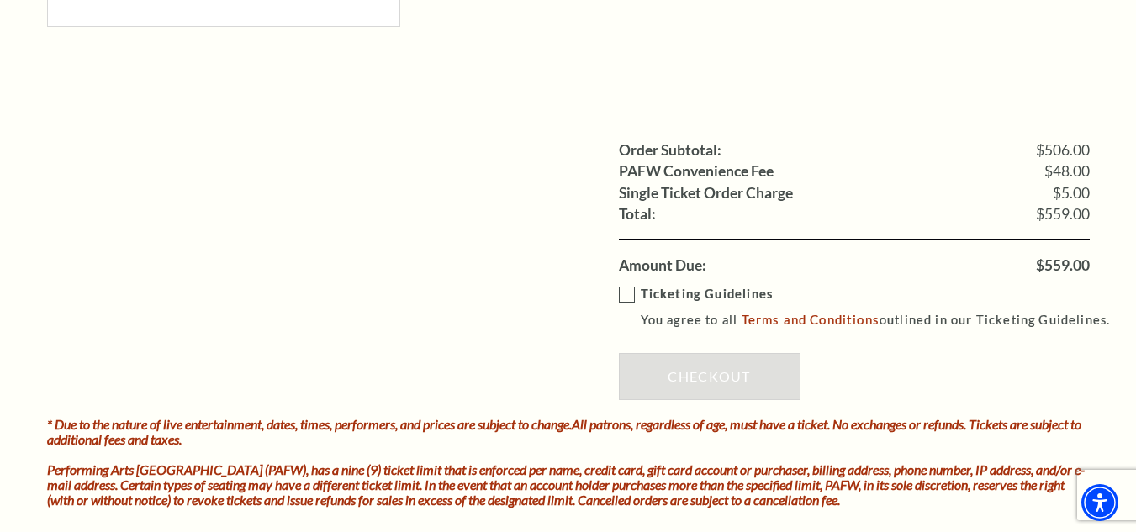
scroll to position [1507, 0]
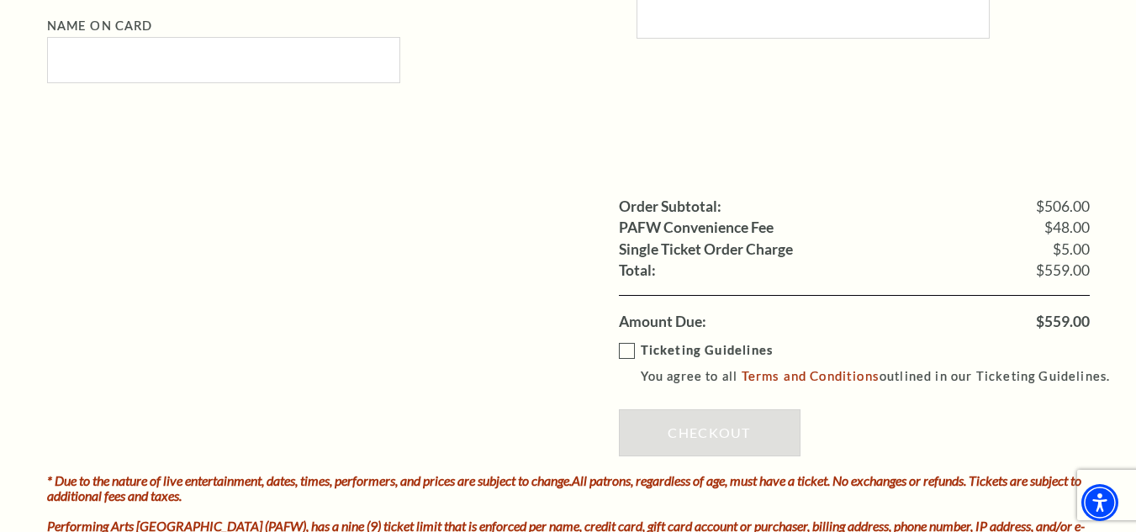
drag, startPoint x: 1140, startPoint y: 103, endPoint x: 1148, endPoint y: 394, distance: 291.2
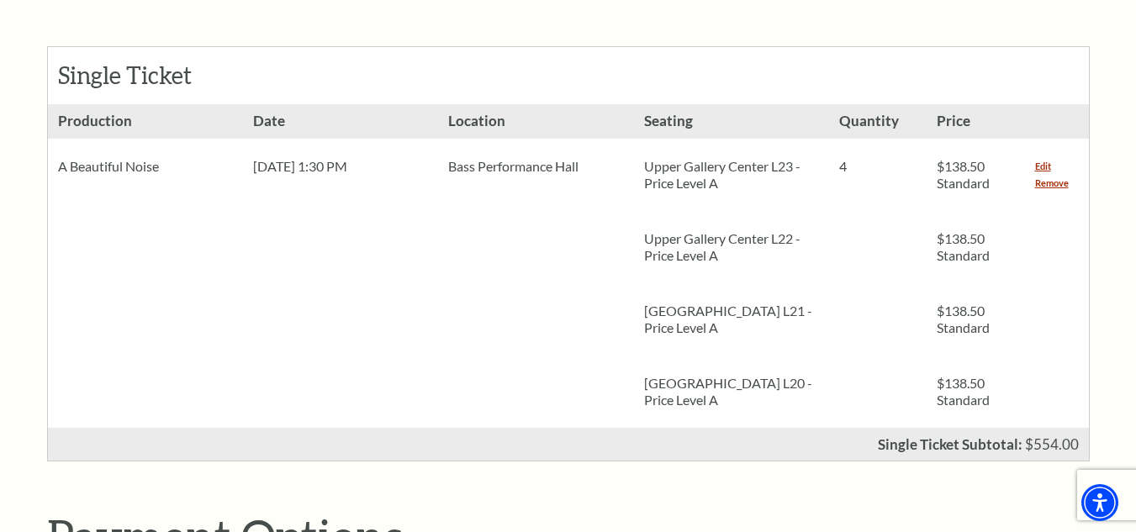
scroll to position [400, 0]
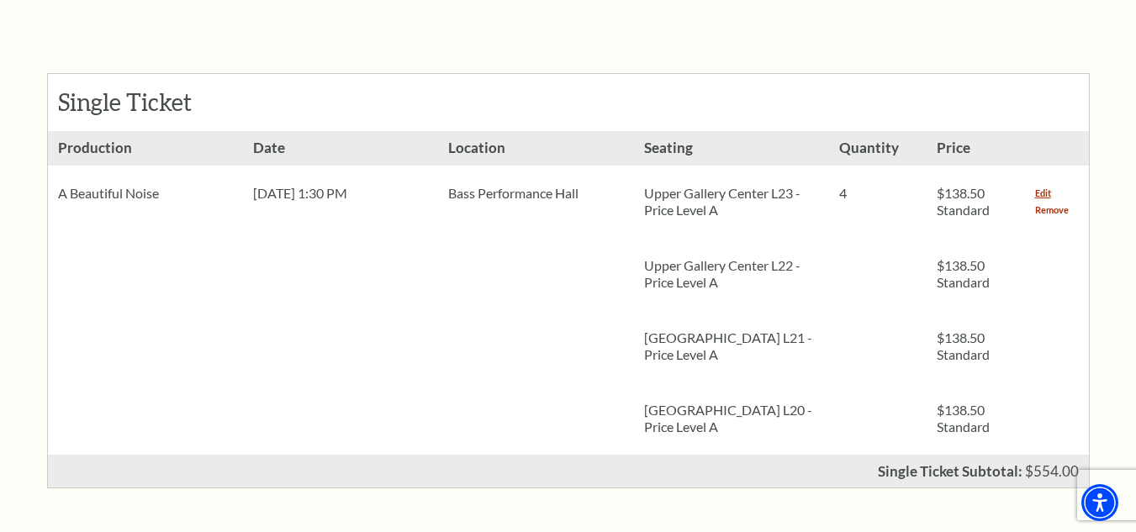
click at [1059, 209] on link "Remove" at bounding box center [1052, 210] width 34 height 17
